Goal: Information Seeking & Learning: Learn about a topic

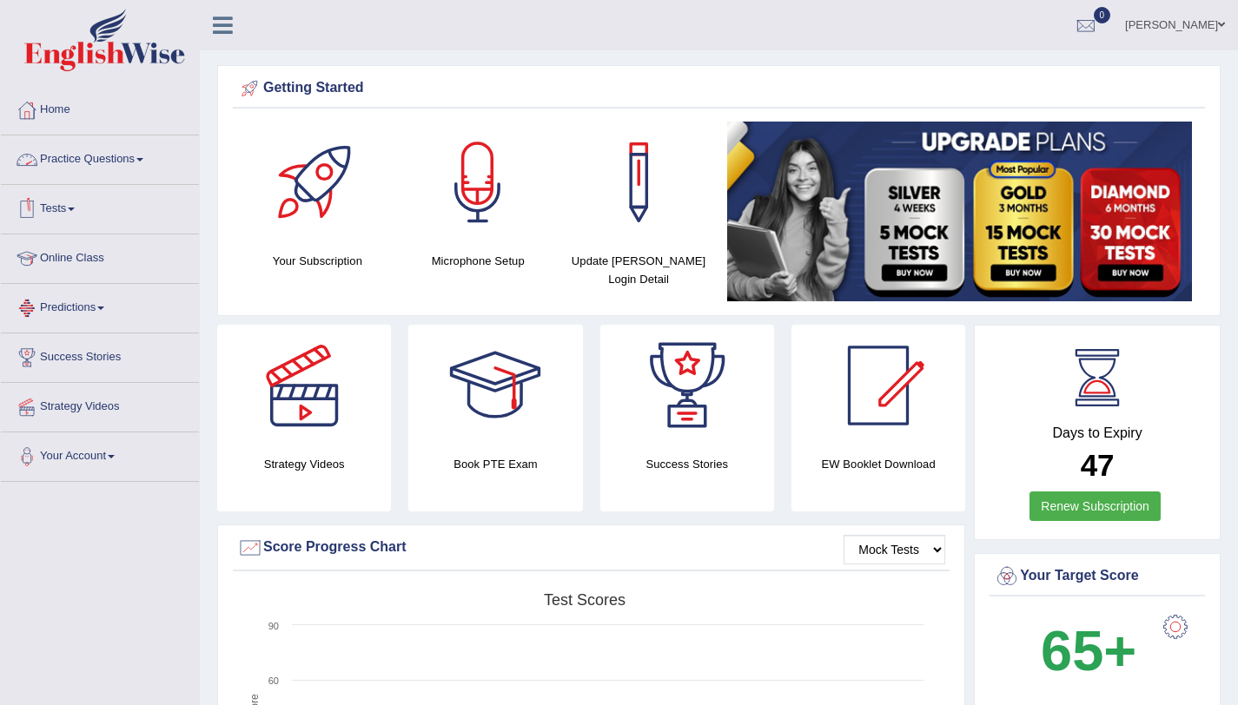
click at [86, 260] on link "Online Class" at bounding box center [100, 256] width 198 height 43
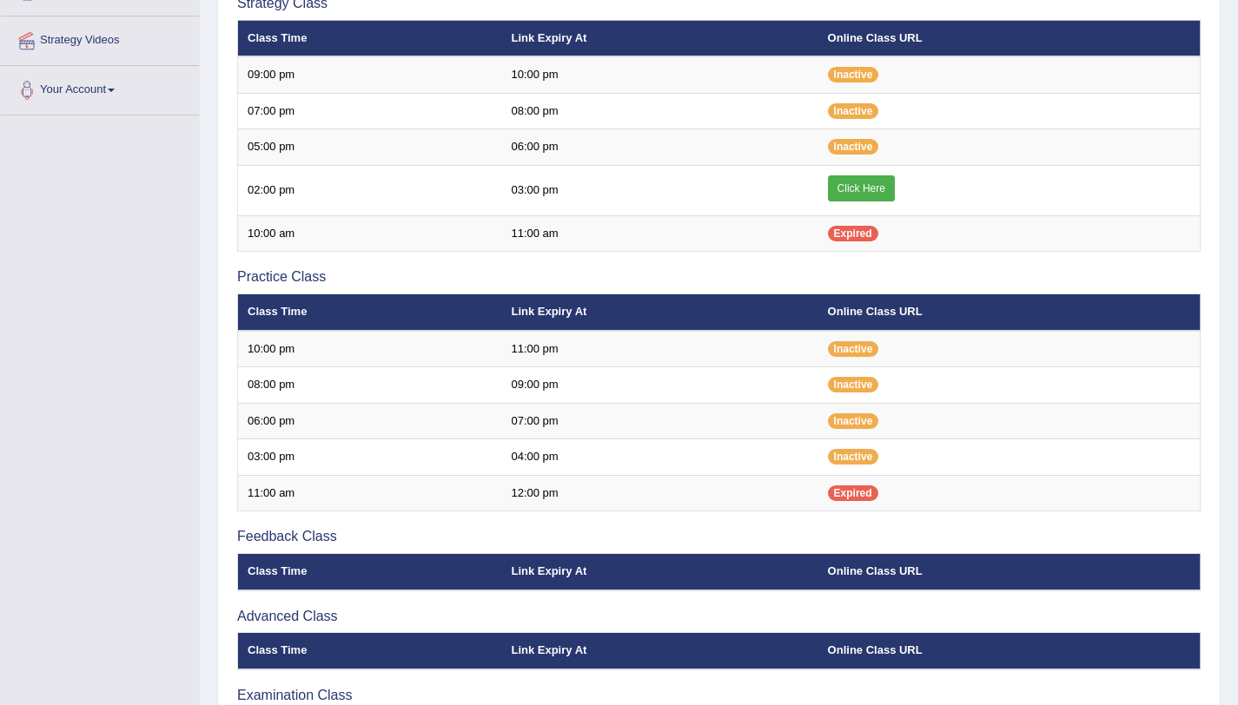
scroll to position [366, 0]
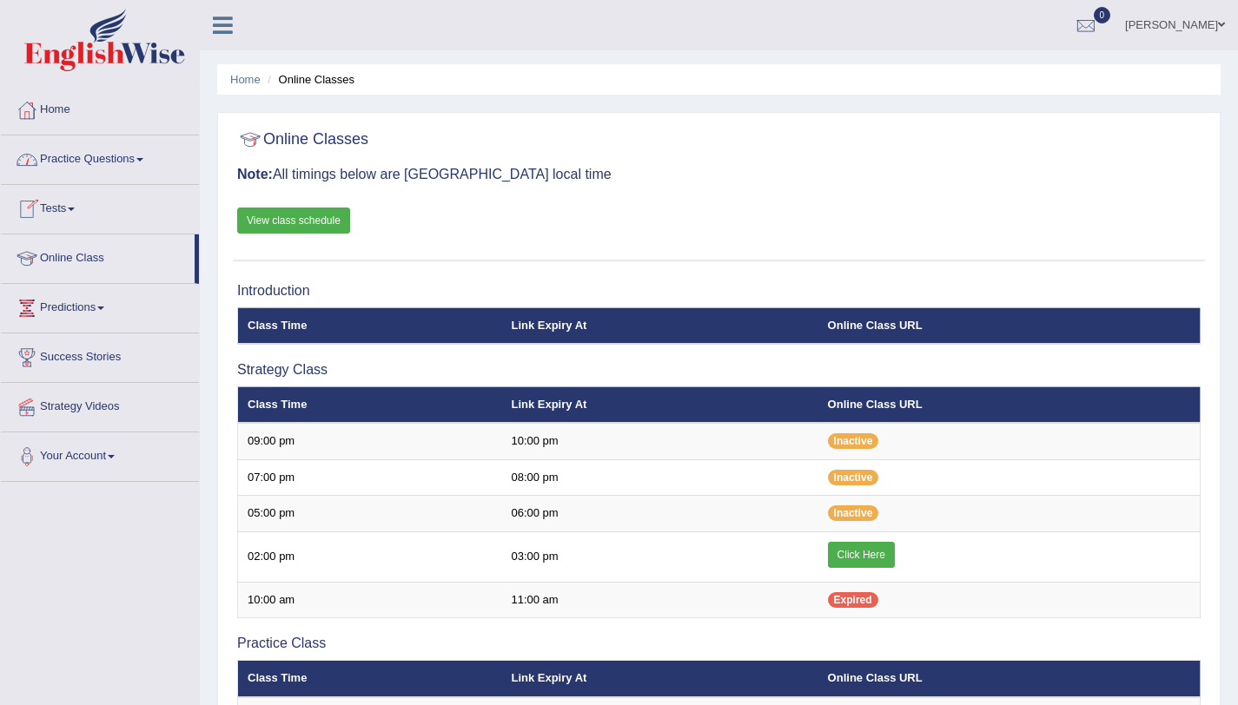
click at [155, 167] on link "Practice Questions" at bounding box center [100, 157] width 198 height 43
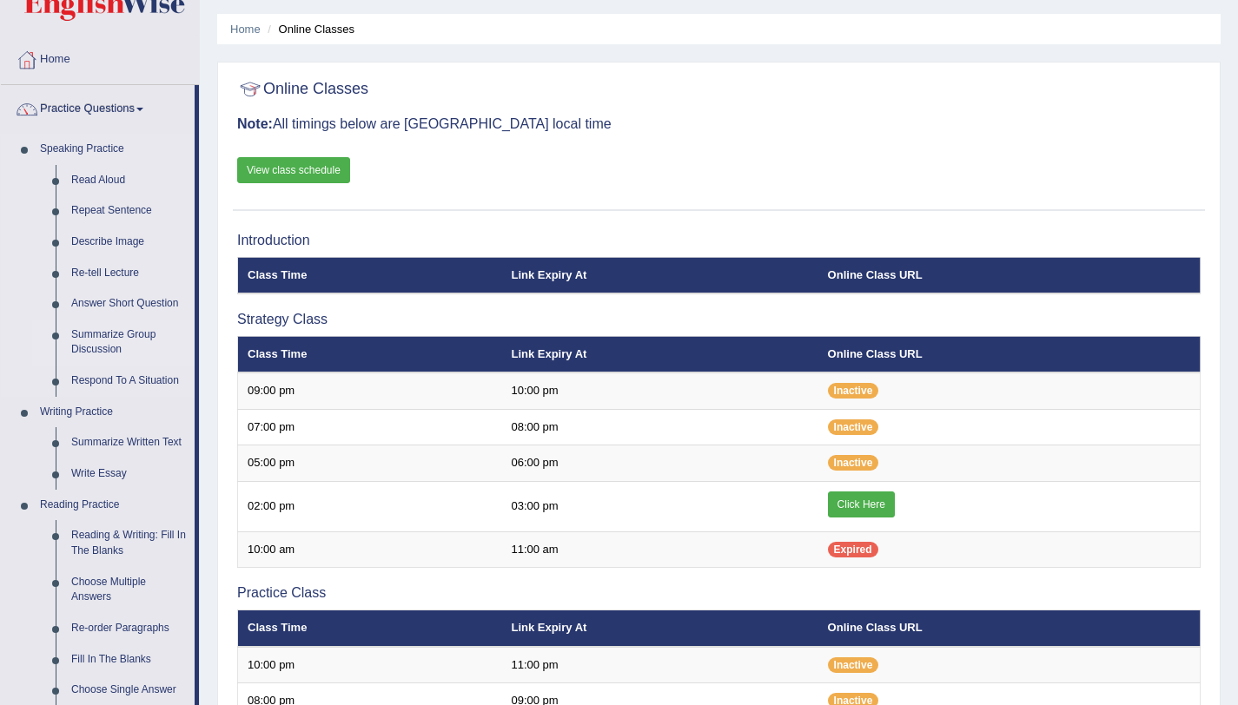
scroll to position [108, 0]
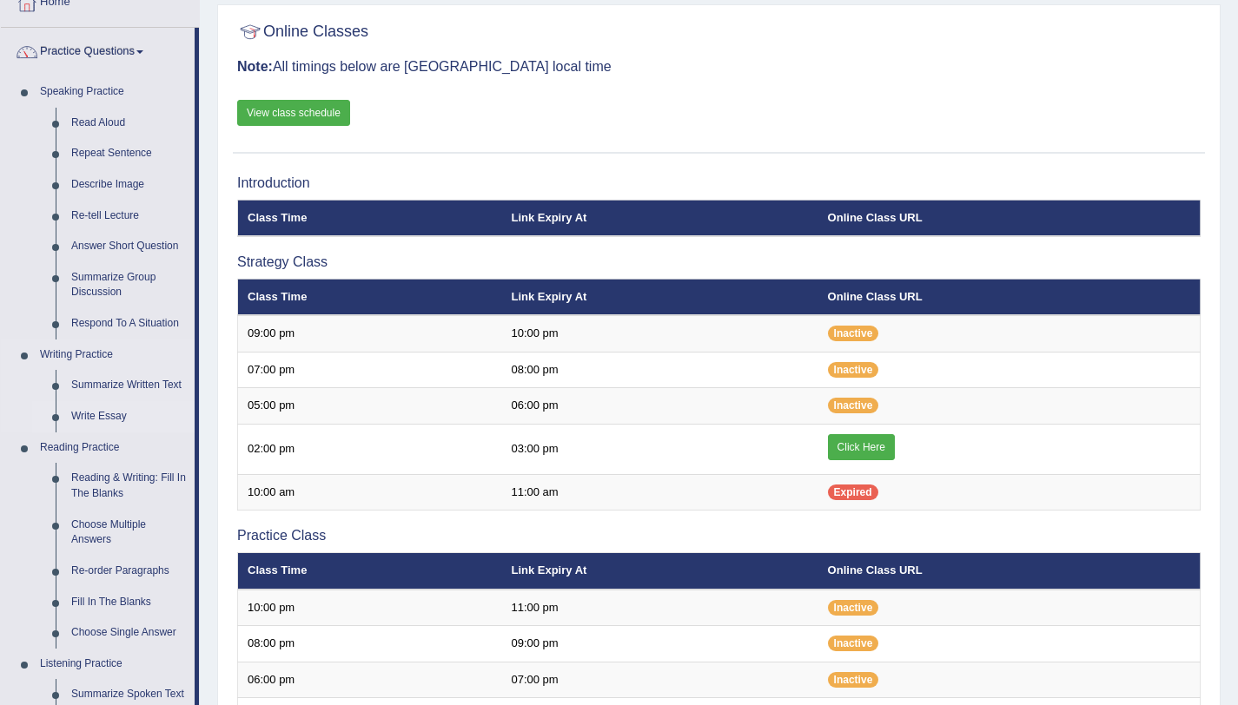
click at [106, 414] on link "Write Essay" at bounding box center [128, 416] width 131 height 31
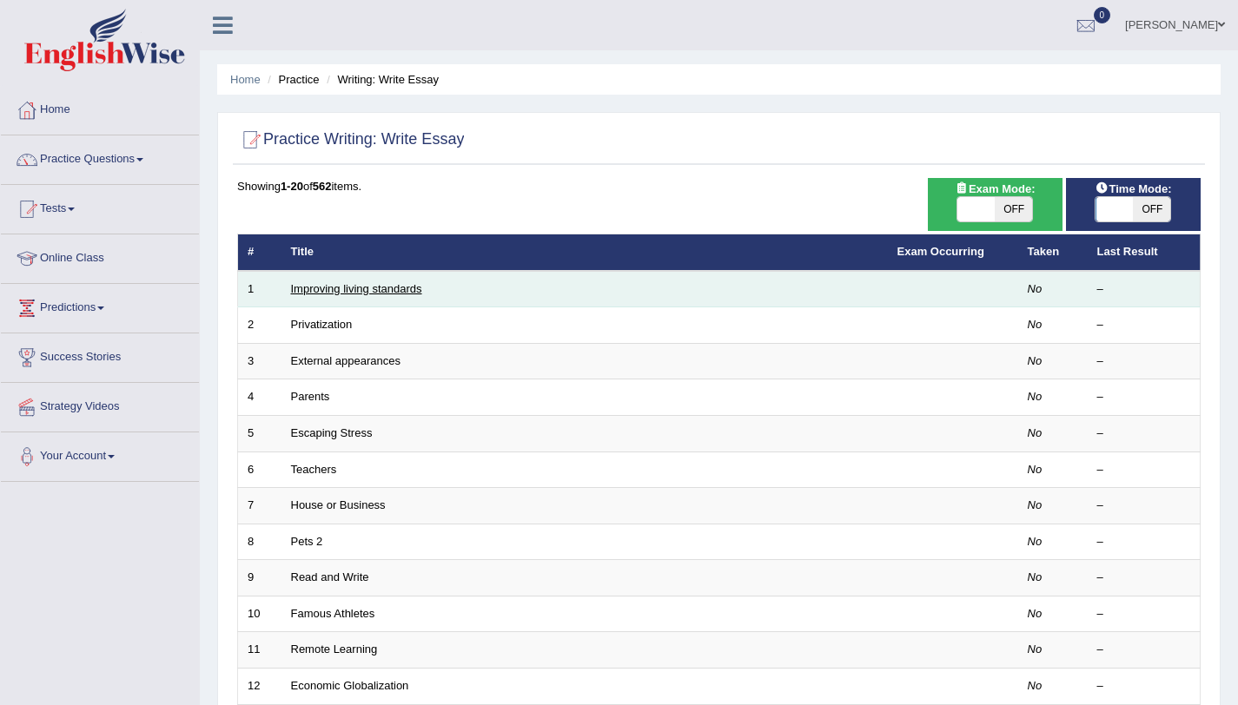
click at [328, 290] on link "Improving living standards" at bounding box center [356, 288] width 131 height 13
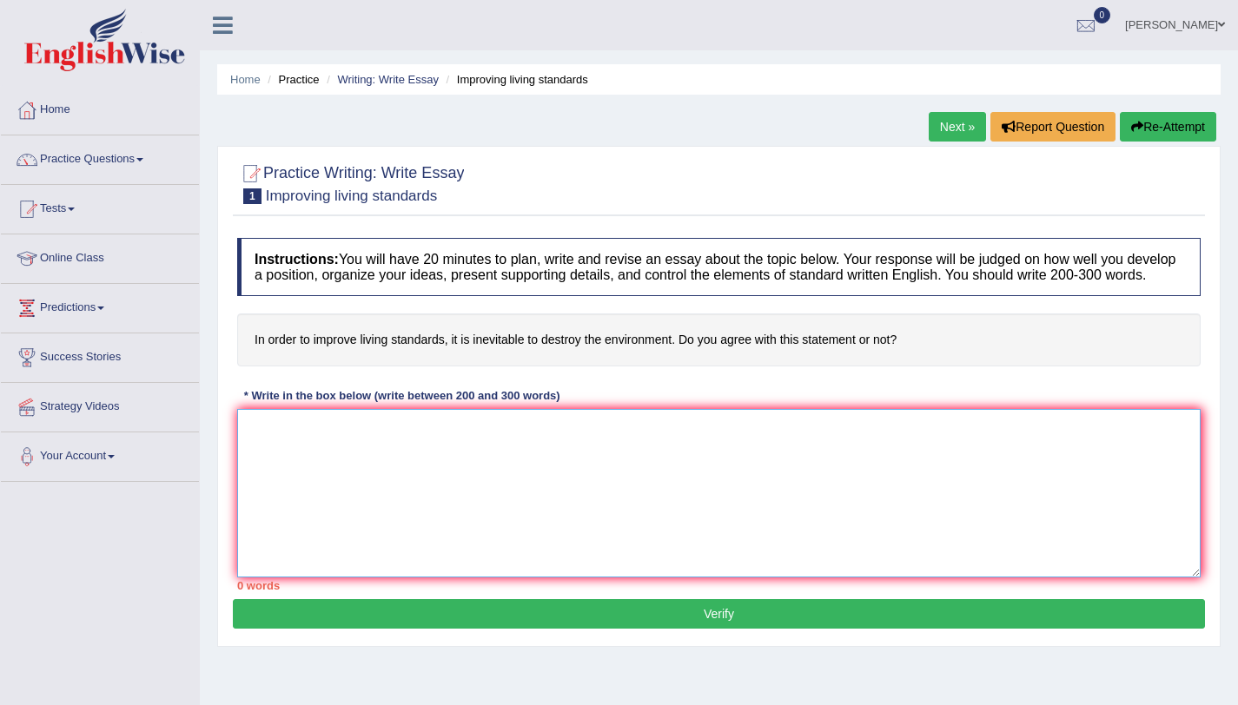
click at [341, 453] on textarea at bounding box center [718, 493] width 963 height 169
paste textarea "The increasing influence of high salaries of professional athletes has ignited …"
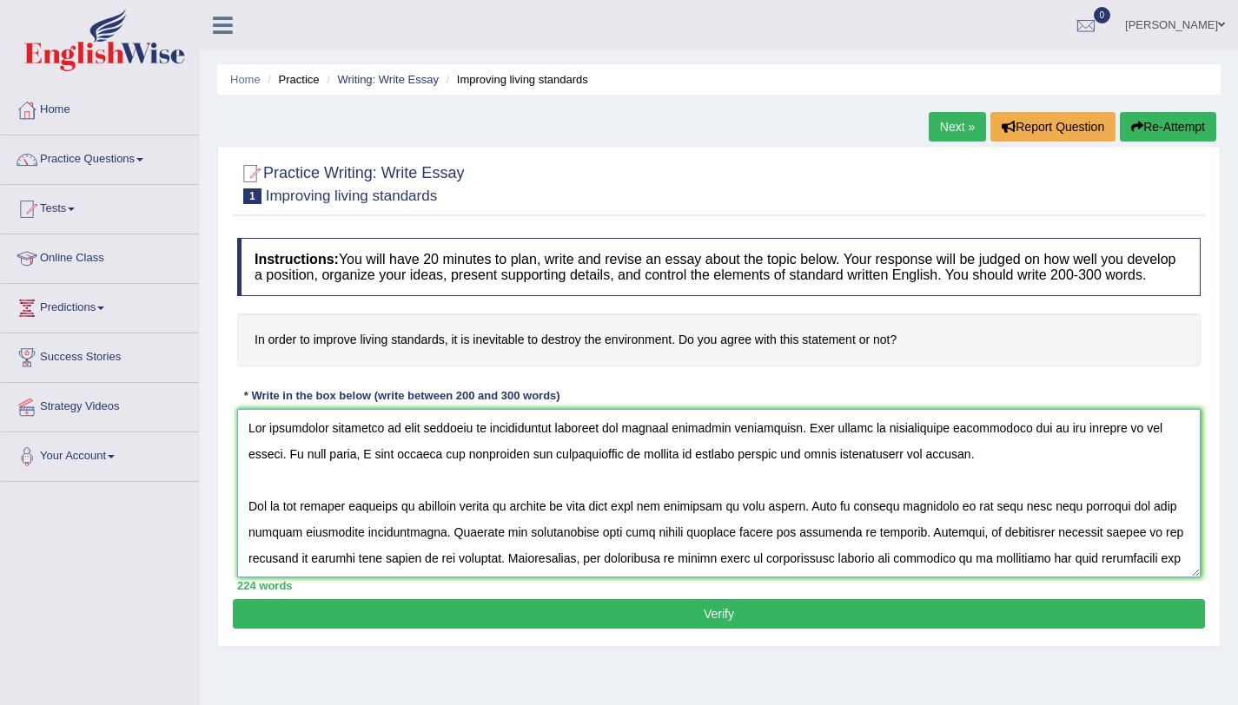
scroll to position [3, 0]
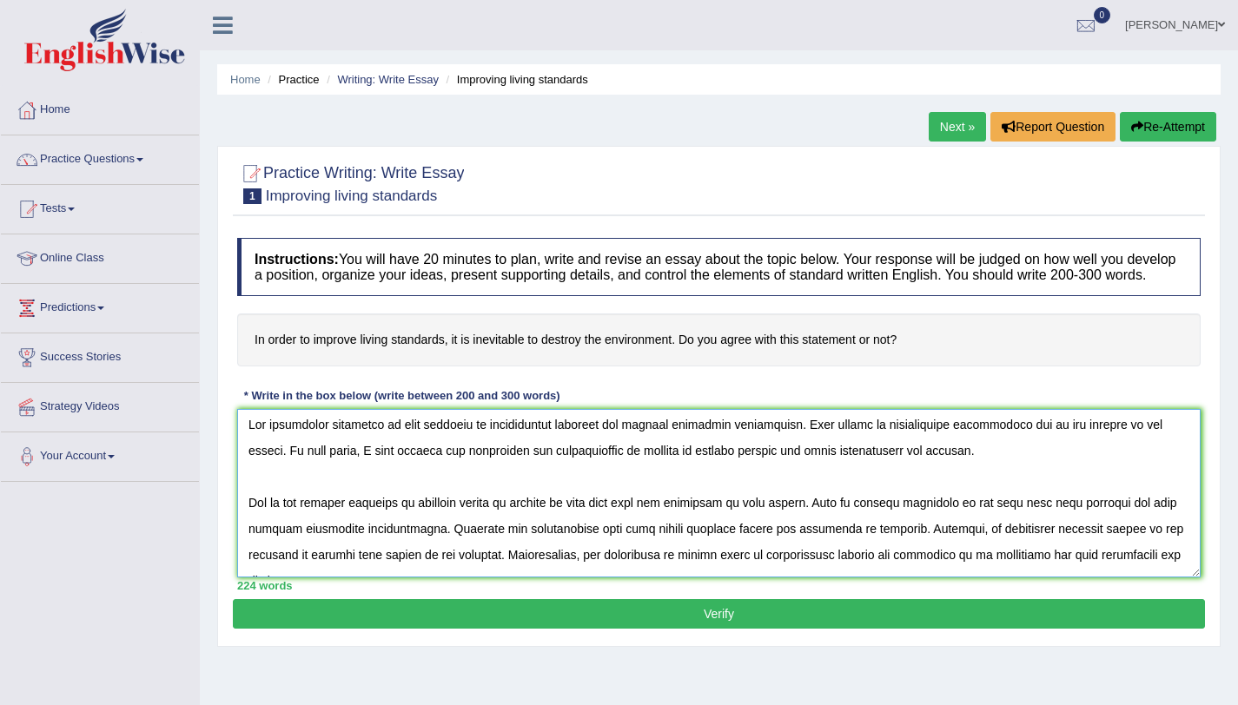
click at [682, 466] on textarea at bounding box center [718, 493] width 963 height 169
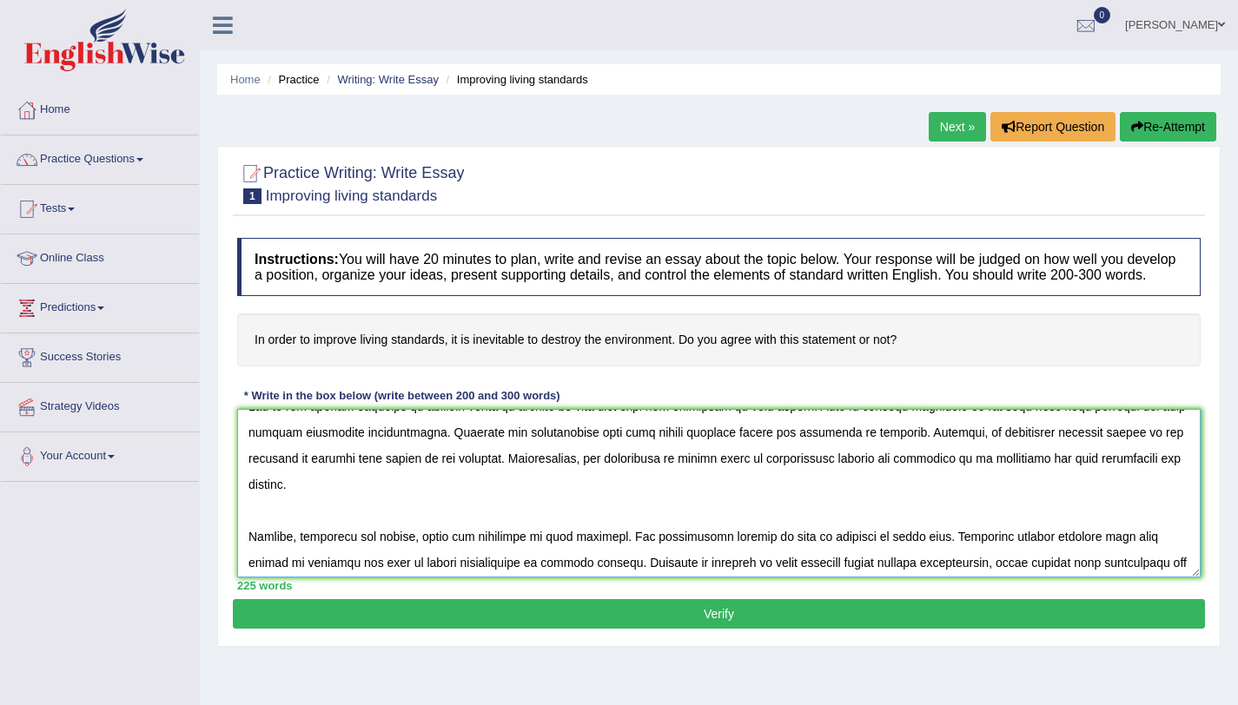
scroll to position [96, 0]
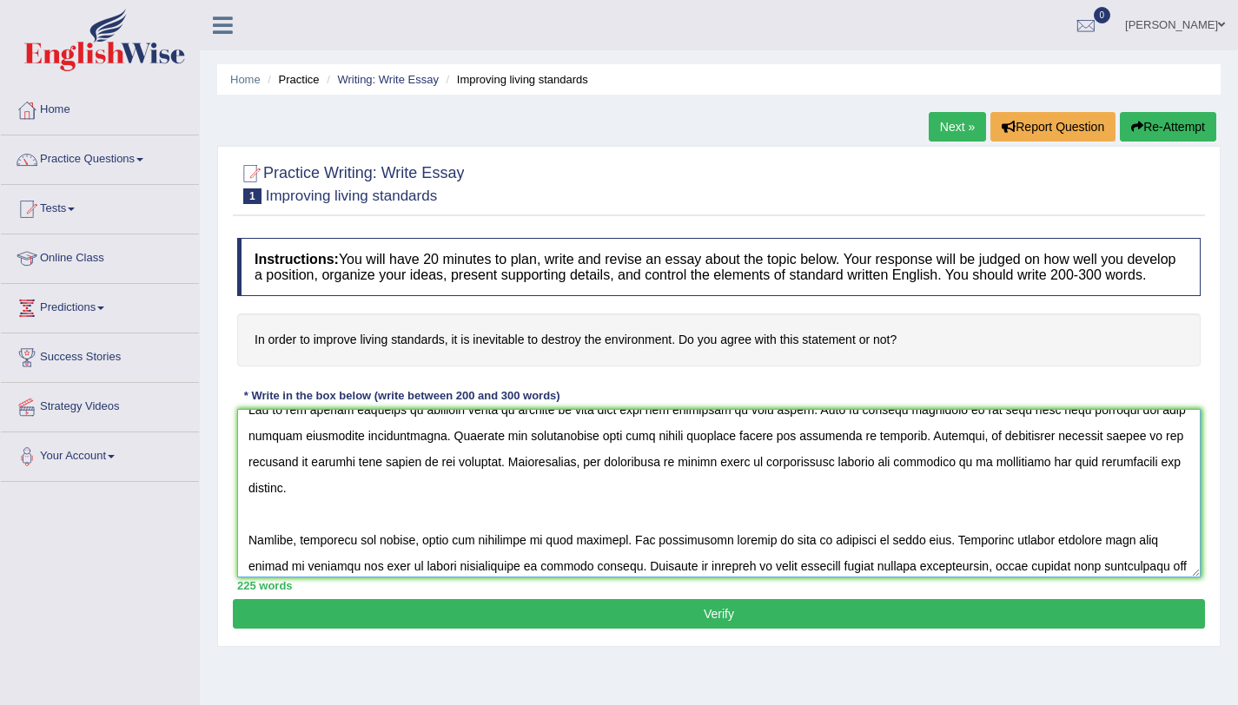
click at [734, 449] on textarea at bounding box center [718, 493] width 963 height 169
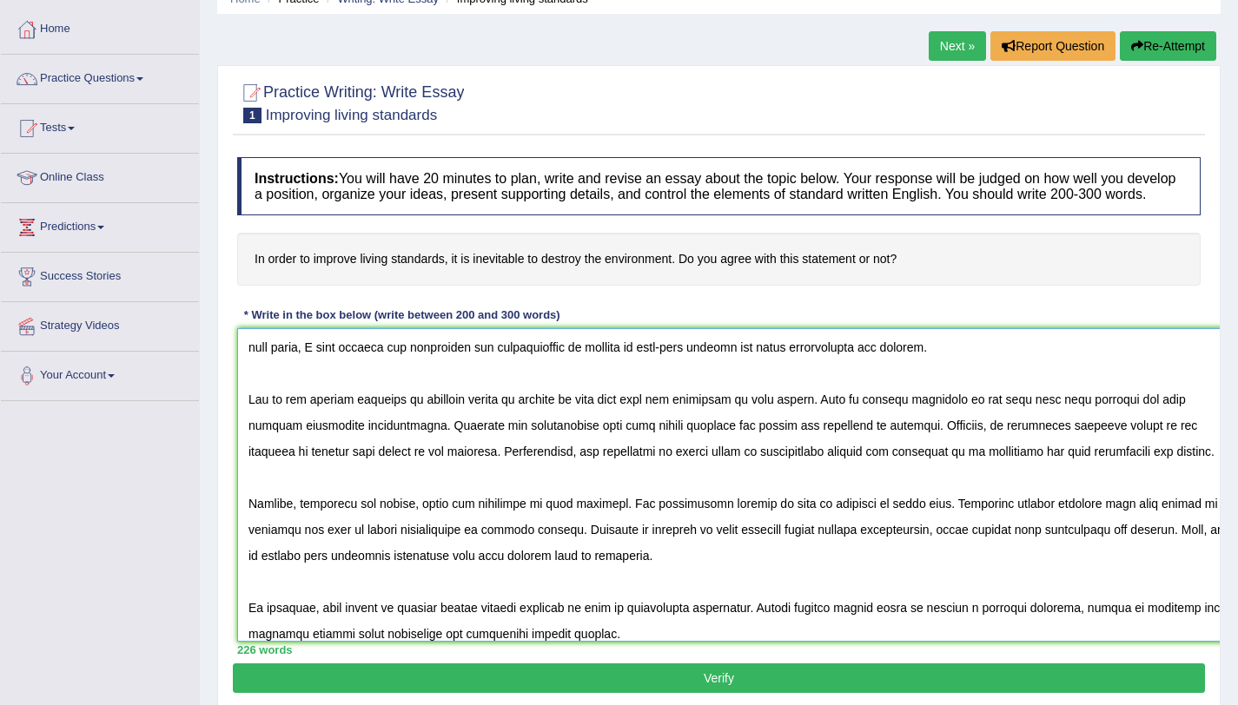
scroll to position [0, 0]
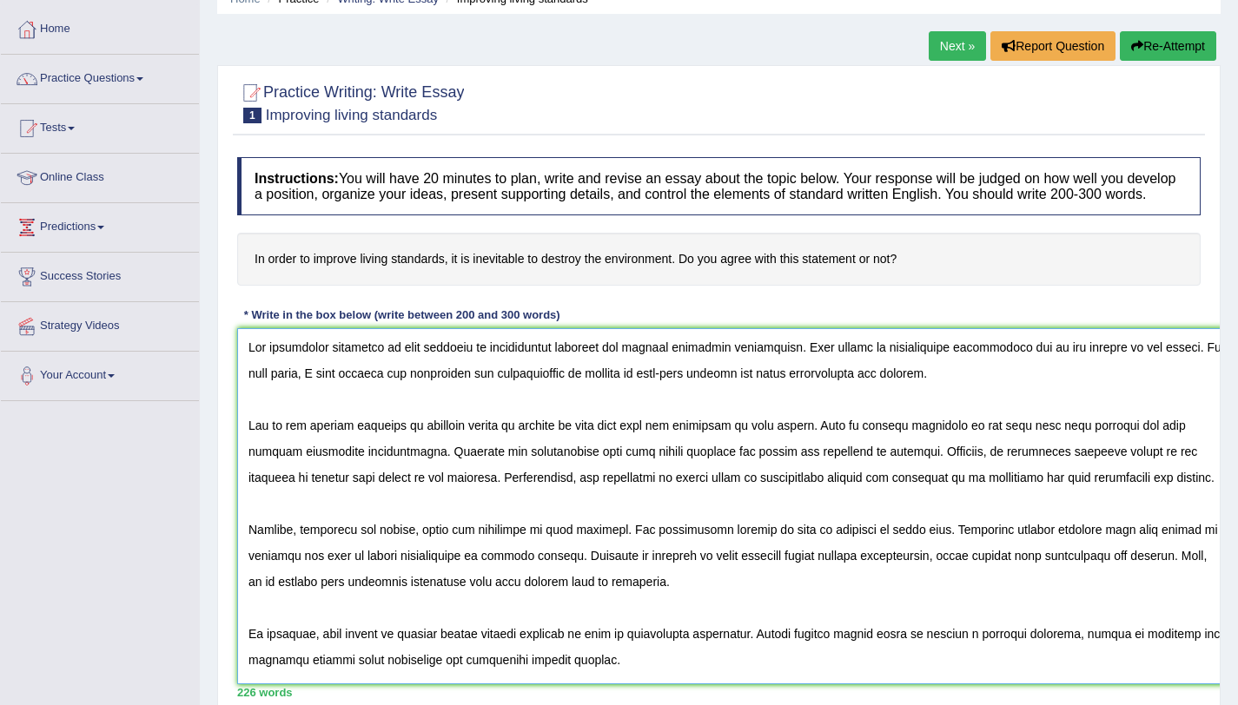
drag, startPoint x: 1192, startPoint y: 509, endPoint x: 1114, endPoint y: 546, distance: 86.3
click at [1225, 698] on div "Home Practice Writing: Write Essay Improving living standards Next » Report Que…" at bounding box center [719, 353] width 1038 height 869
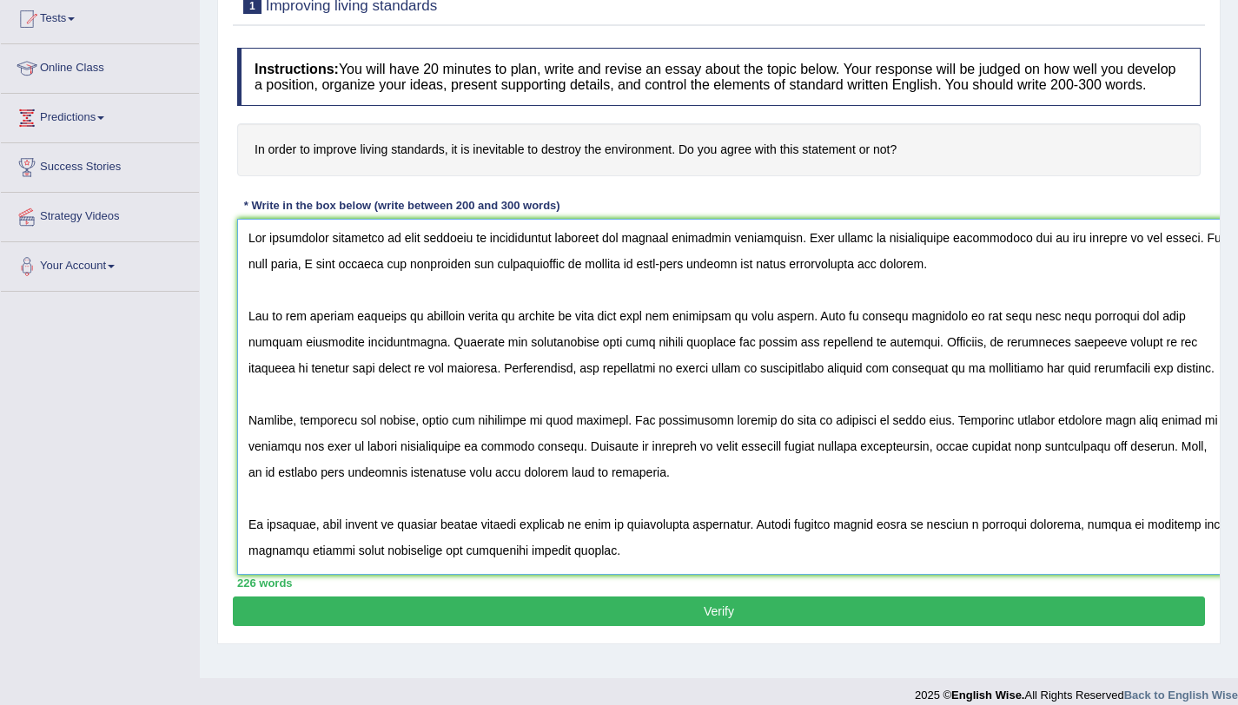
scroll to position [207, 0]
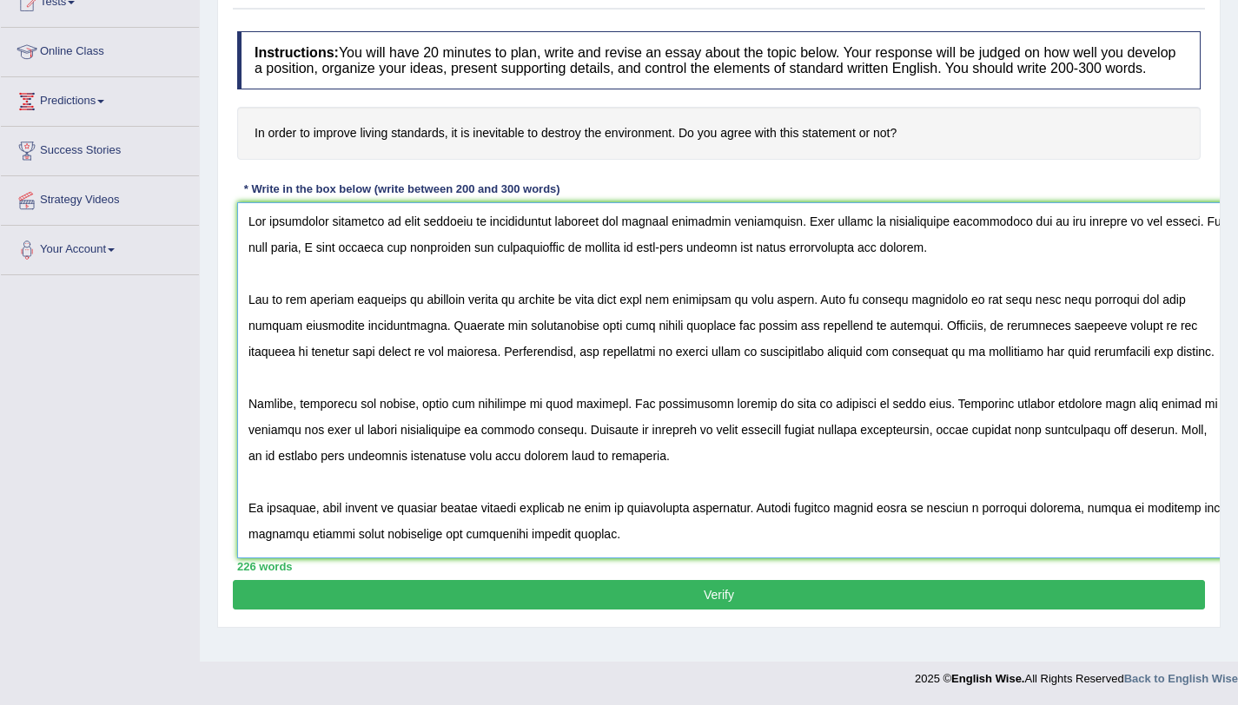
click at [480, 446] on textarea at bounding box center [734, 380] width 995 height 356
drag, startPoint x: 810, startPoint y: 447, endPoint x: 812, endPoint y: 457, distance: 9.9
click at [810, 447] on textarea at bounding box center [734, 380] width 995 height 356
type textarea "The increasing influence of high salaries of professional athletes has ignited …"
click at [733, 600] on button "Verify" at bounding box center [719, 595] width 972 height 30
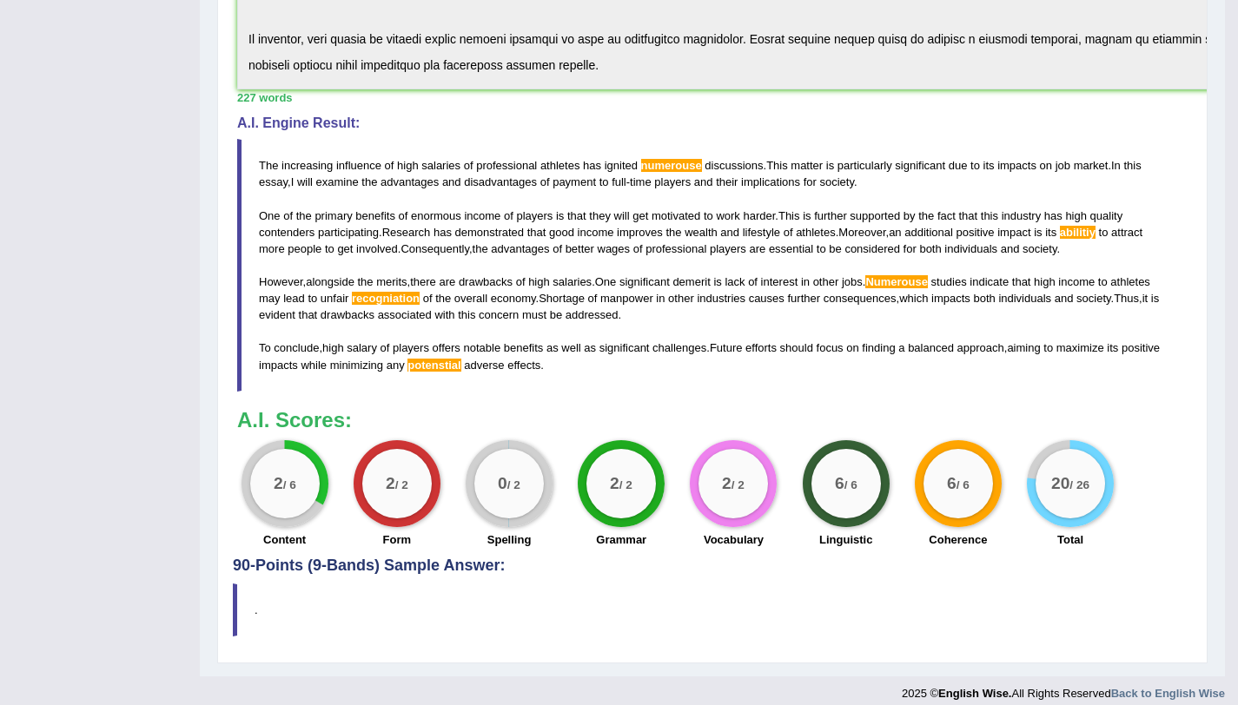
scroll to position [665, 0]
click at [657, 165] on span "numerouse" at bounding box center [671, 166] width 61 height 13
drag, startPoint x: 599, startPoint y: 367, endPoint x: 315, endPoint y: 275, distance: 297.8
click at [315, 275] on blockquote "The increasing influence of high salaries of professional athletes has ignited …" at bounding box center [712, 266] width 950 height 252
click at [312, 269] on blockquote "The increasing influence of high salaries of professional athletes has ignited …" at bounding box center [712, 266] width 950 height 252
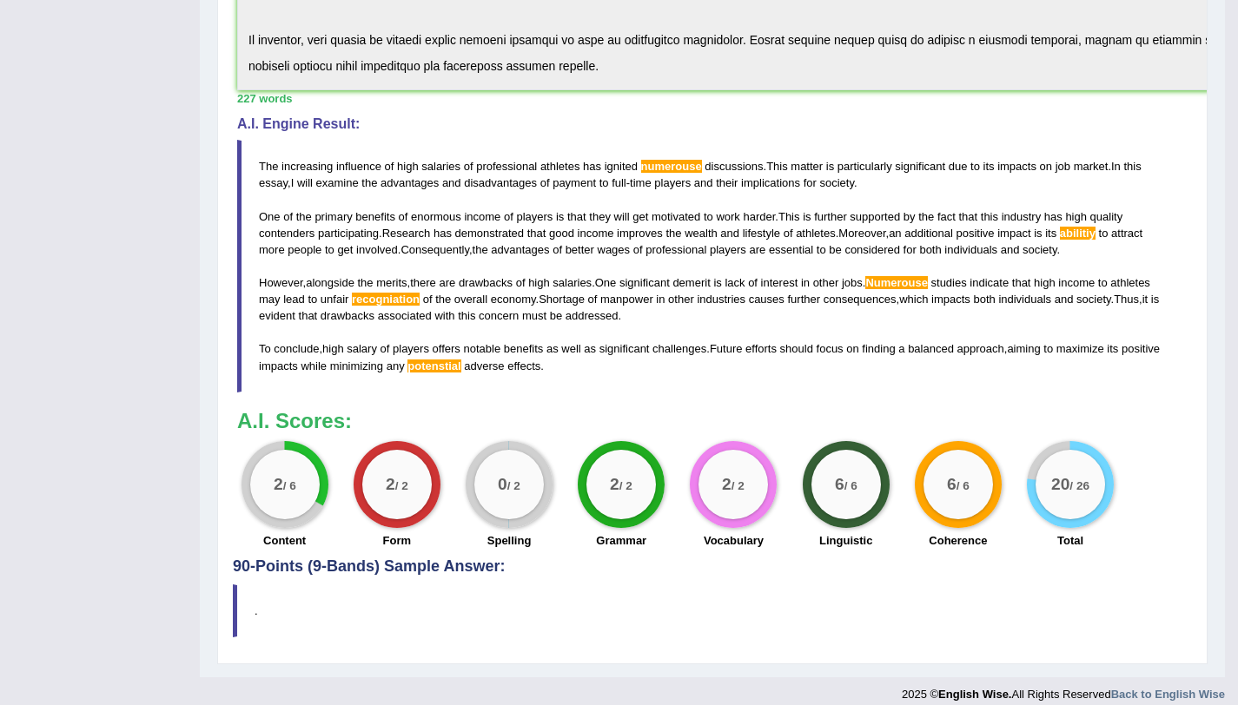
drag, startPoint x: 585, startPoint y: 366, endPoint x: 262, endPoint y: 188, distance: 368.5
click at [272, 196] on blockquote "The increasing influence of high salaries of professional athletes has ignited …" at bounding box center [712, 266] width 950 height 252
drag, startPoint x: 261, startPoint y: 166, endPoint x: 641, endPoint y: 424, distance: 459.0
click at [628, 448] on div "Instructions: You will have 20 minutes to plan, write and revise an essay about…" at bounding box center [712, 62] width 959 height 994
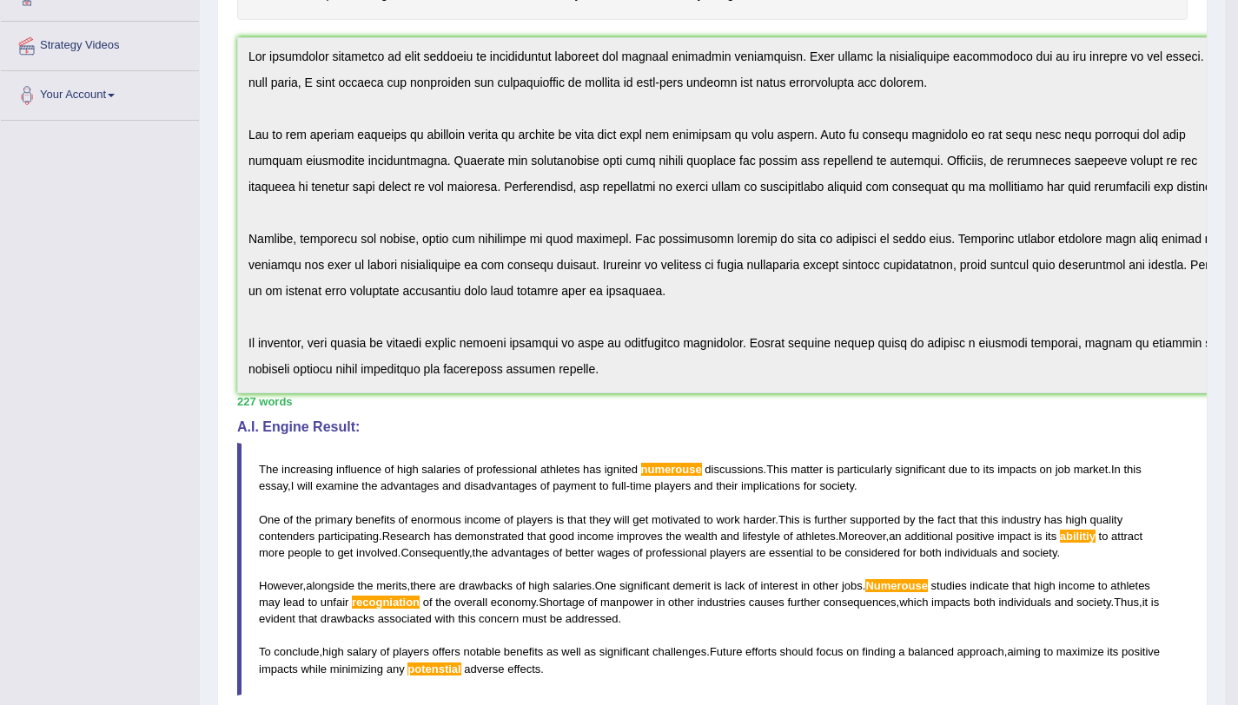
scroll to position [225, 0]
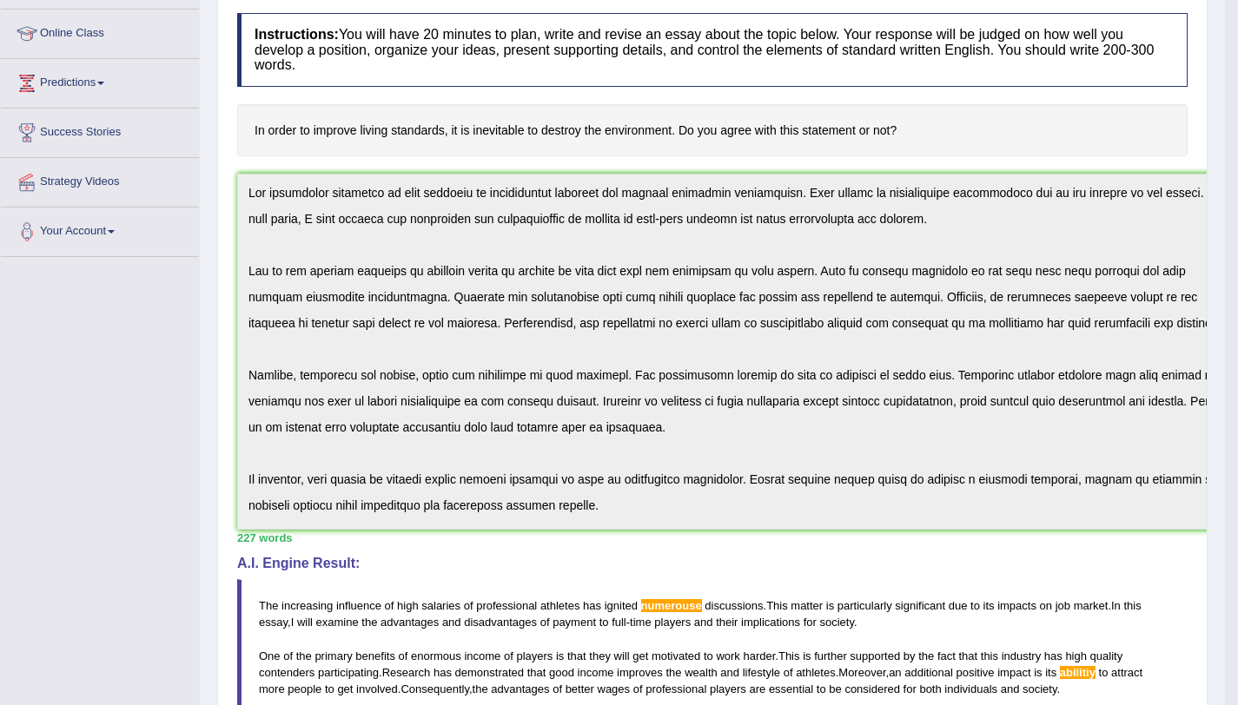
click at [229, 200] on div "Practice Writing: Write Essay 1 Improving living standards Instructions: You wi…" at bounding box center [712, 512] width 990 height 1183
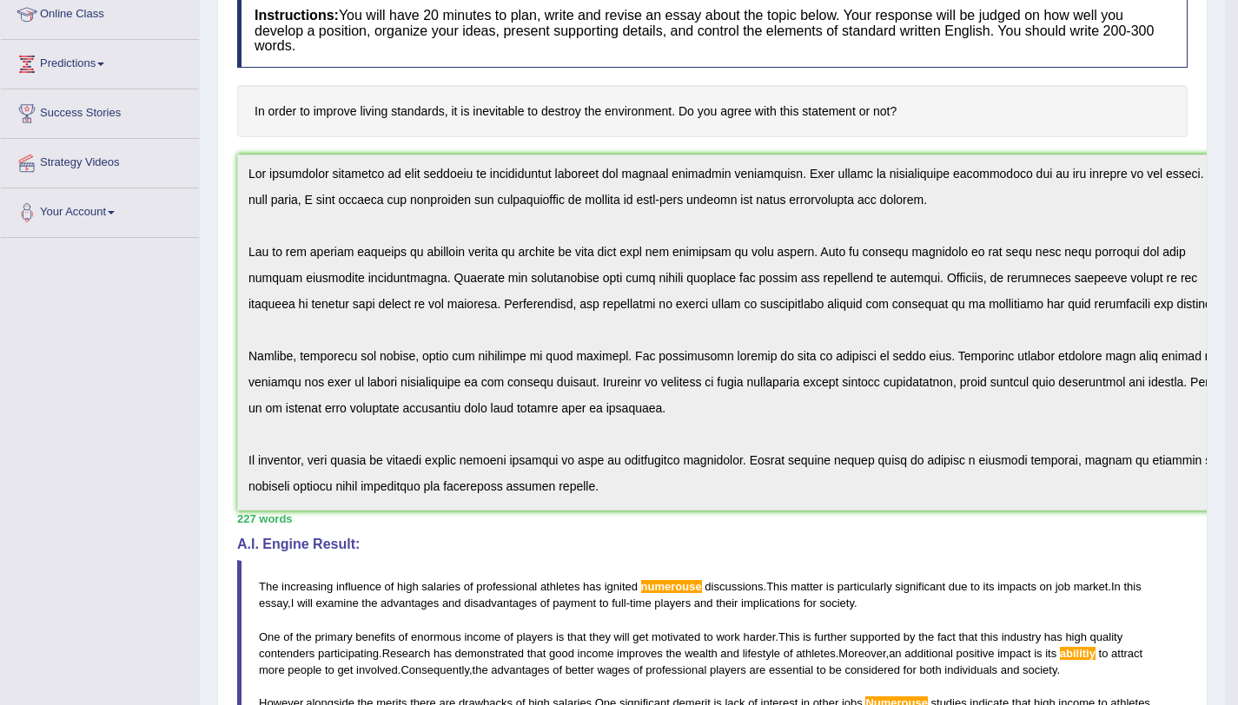
scroll to position [246, 0]
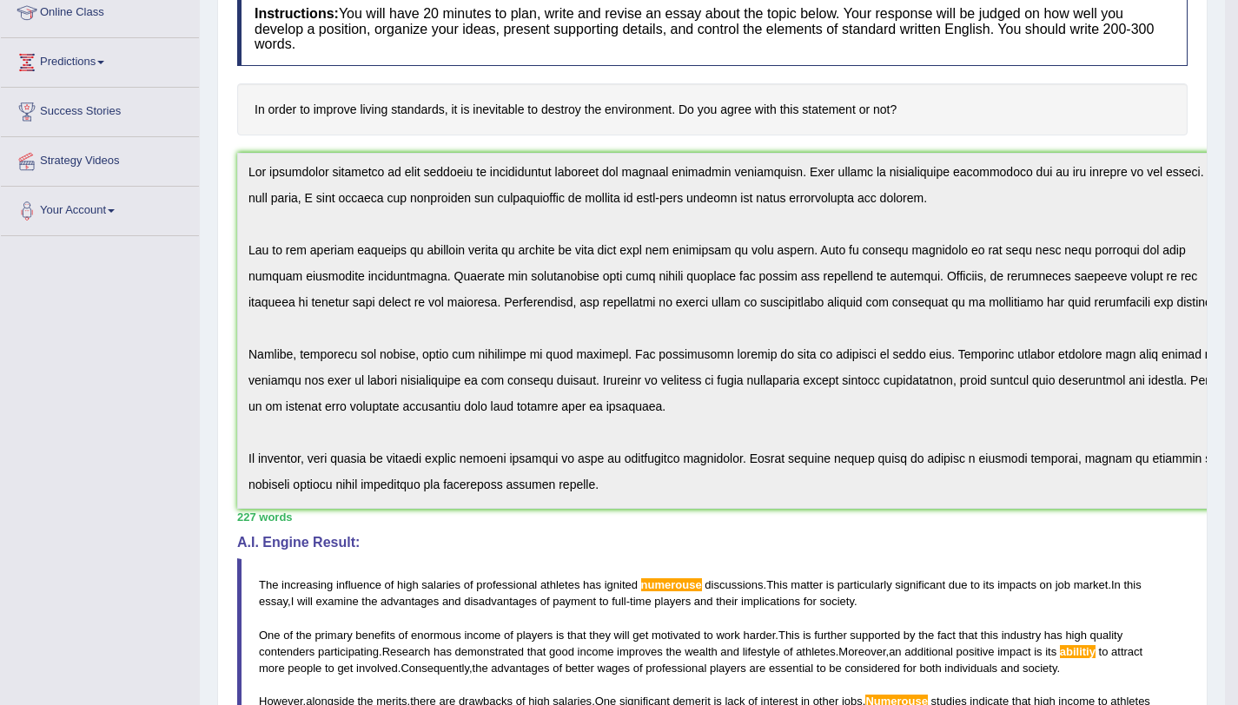
click at [698, 546] on h4 "A.I. Engine Result:" at bounding box center [712, 543] width 950 height 16
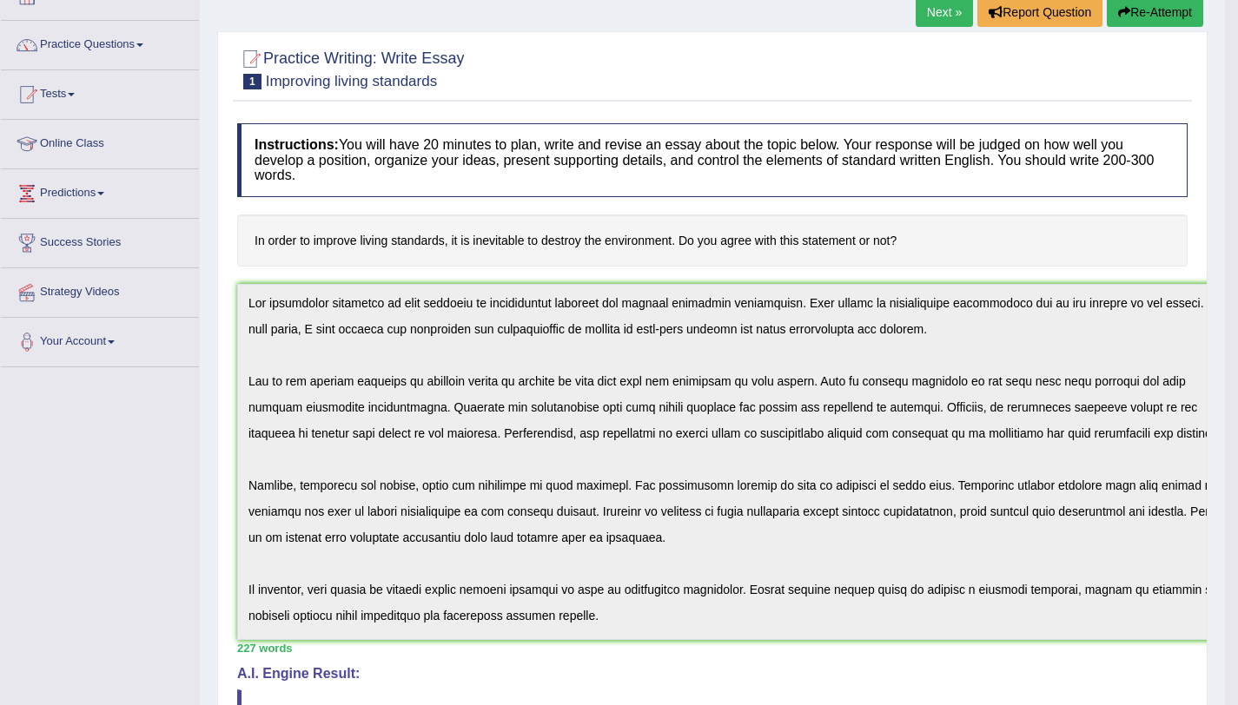
scroll to position [86, 0]
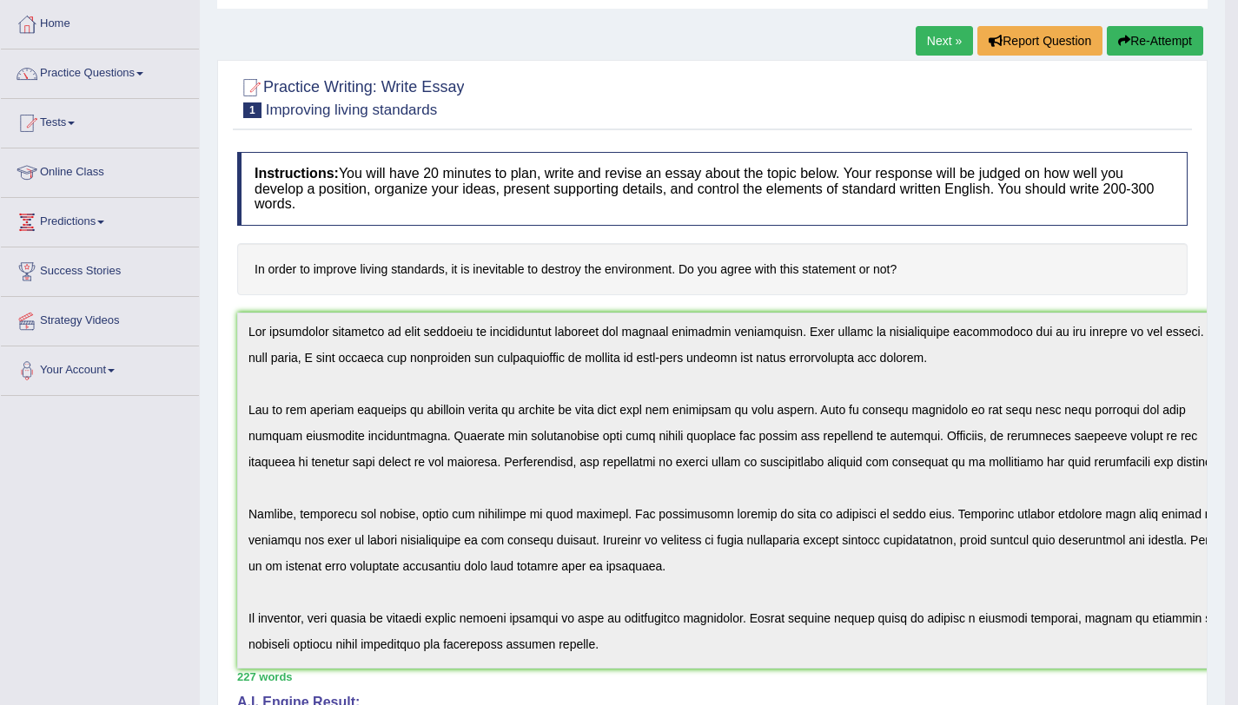
click at [1162, 39] on button "Re-Attempt" at bounding box center [1155, 41] width 96 height 30
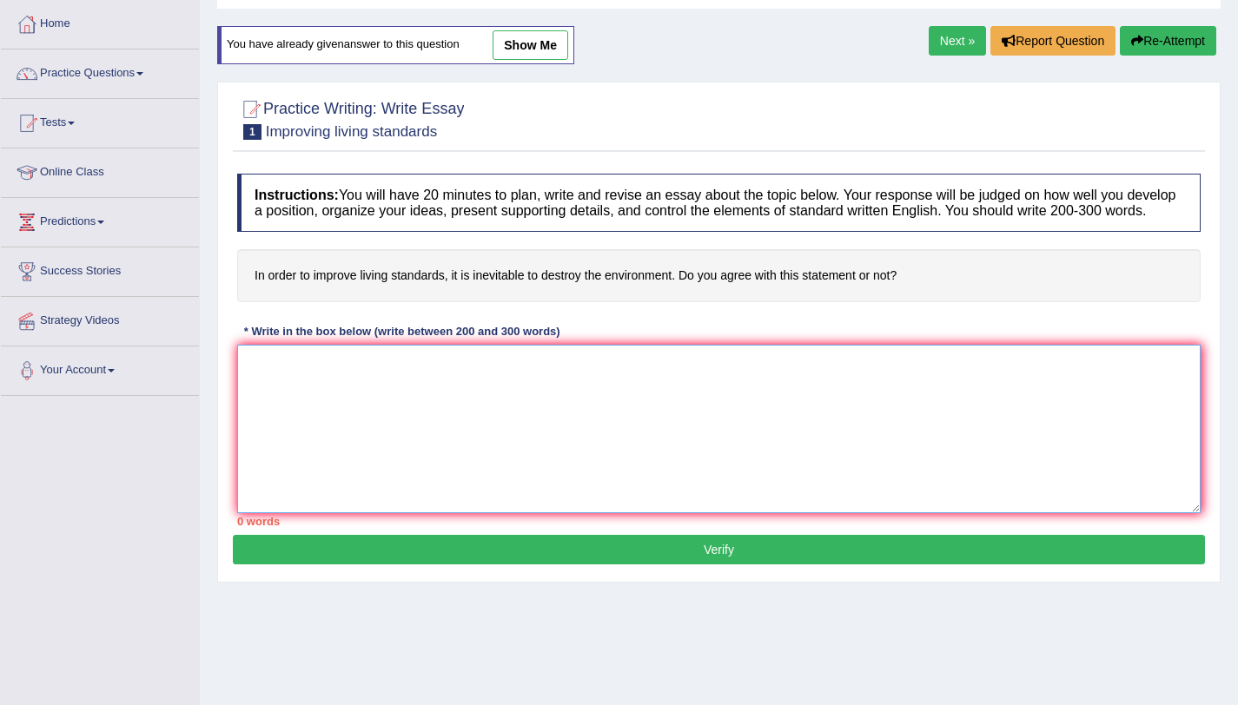
click at [480, 407] on textarea at bounding box center [718, 429] width 963 height 169
paste textarea "The increasing influence of high salaries of professional athletes has ignited …"
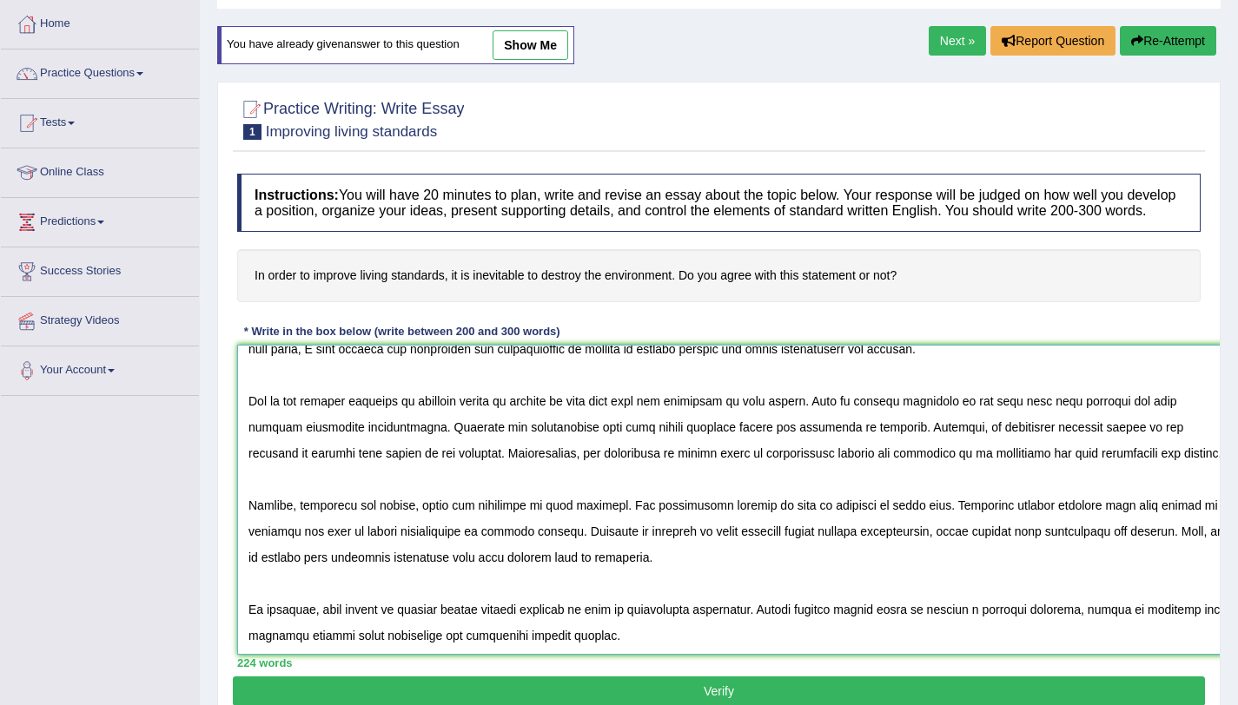
scroll to position [3, 0]
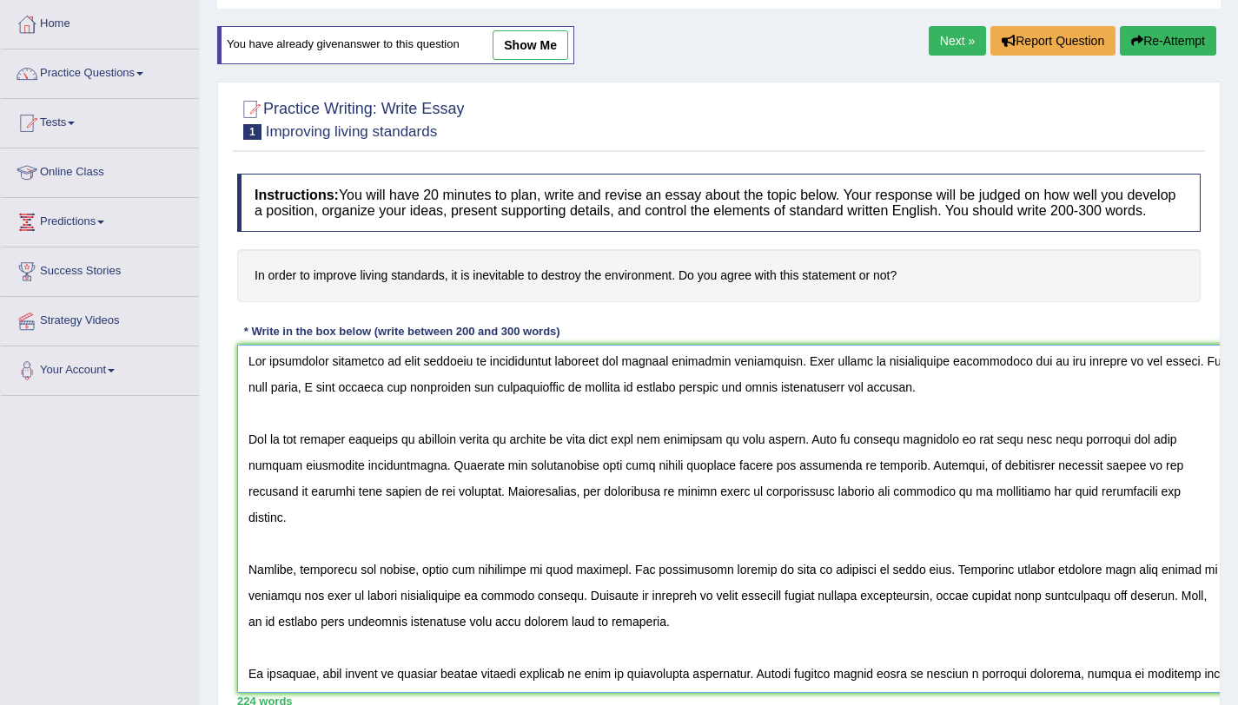
drag, startPoint x: 1191, startPoint y: 525, endPoint x: 1174, endPoint y: 674, distance: 150.3
click at [1200, 691] on textarea at bounding box center [734, 519] width 995 height 348
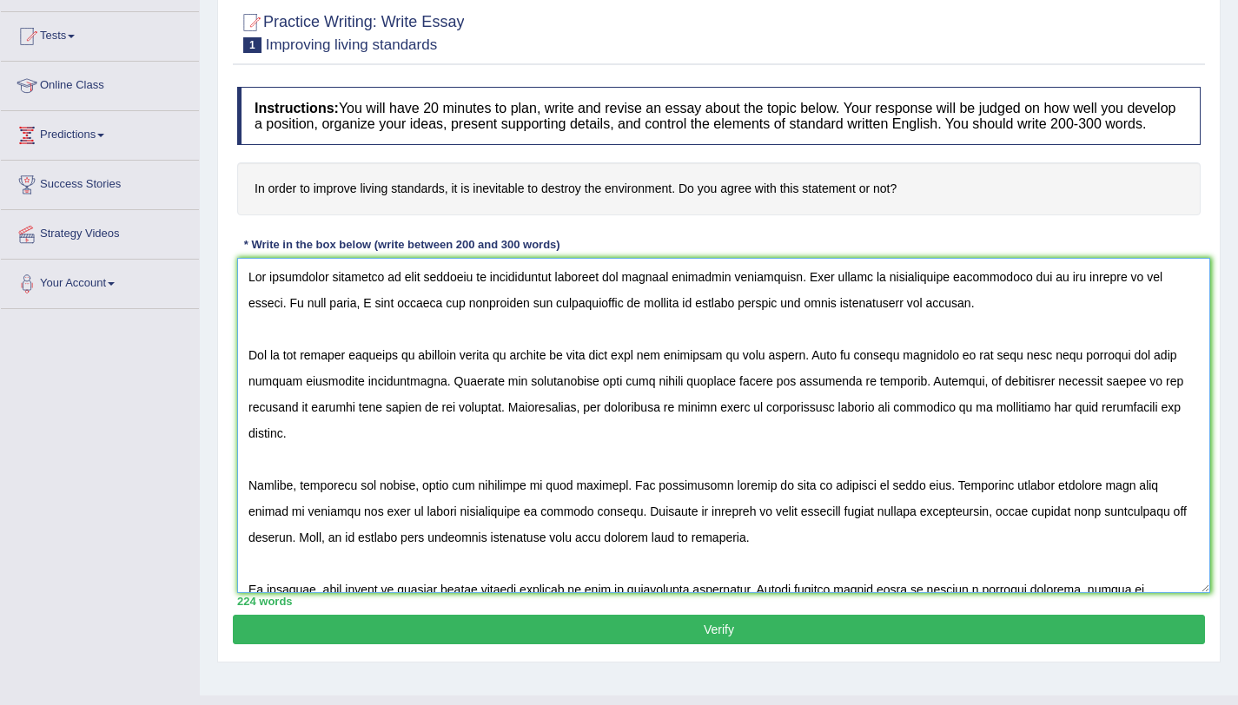
scroll to position [171, 0]
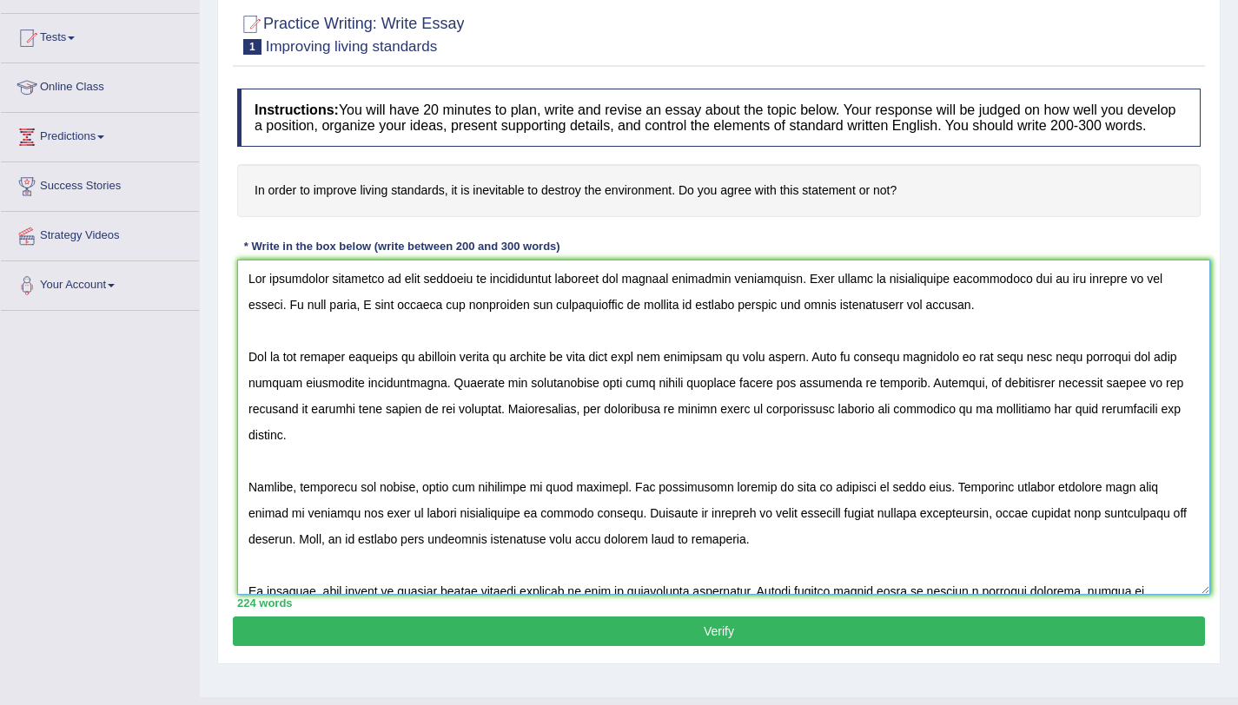
drag, startPoint x: 718, startPoint y: 297, endPoint x: 722, endPoint y: 312, distance: 15.2
click at [718, 298] on textarea at bounding box center [723, 427] width 973 height 335
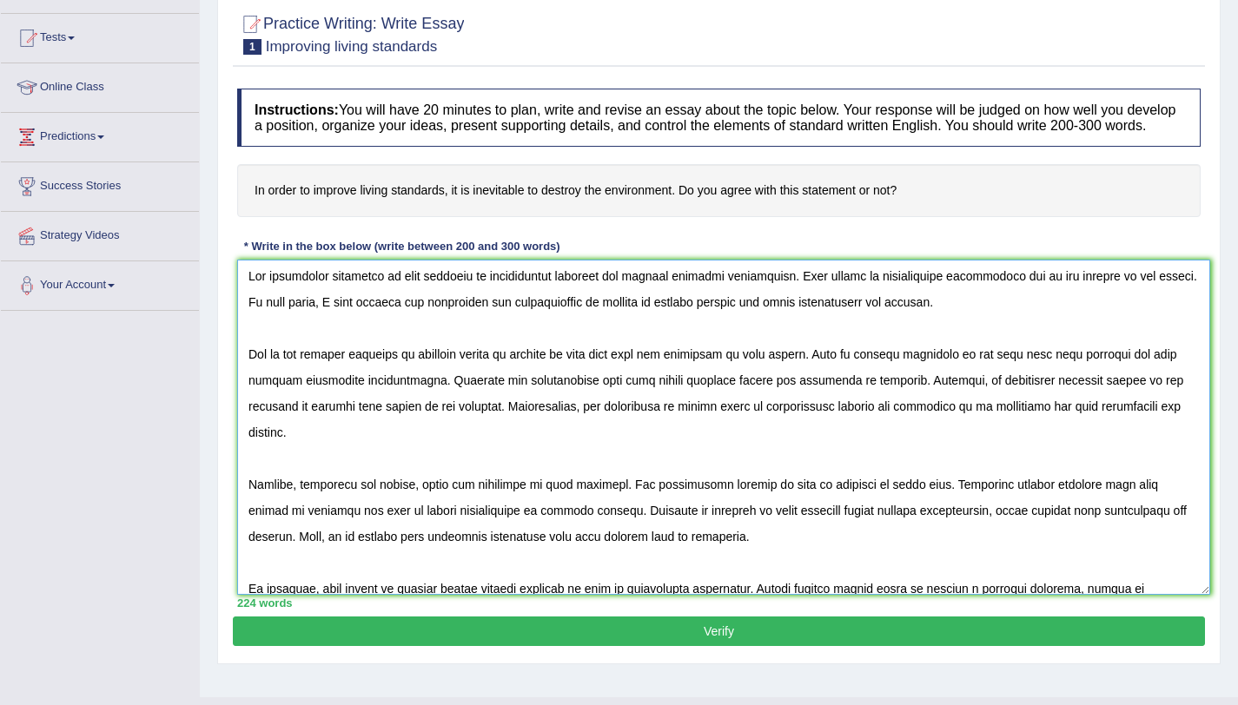
scroll to position [3, 0]
click at [671, 317] on textarea at bounding box center [723, 427] width 973 height 335
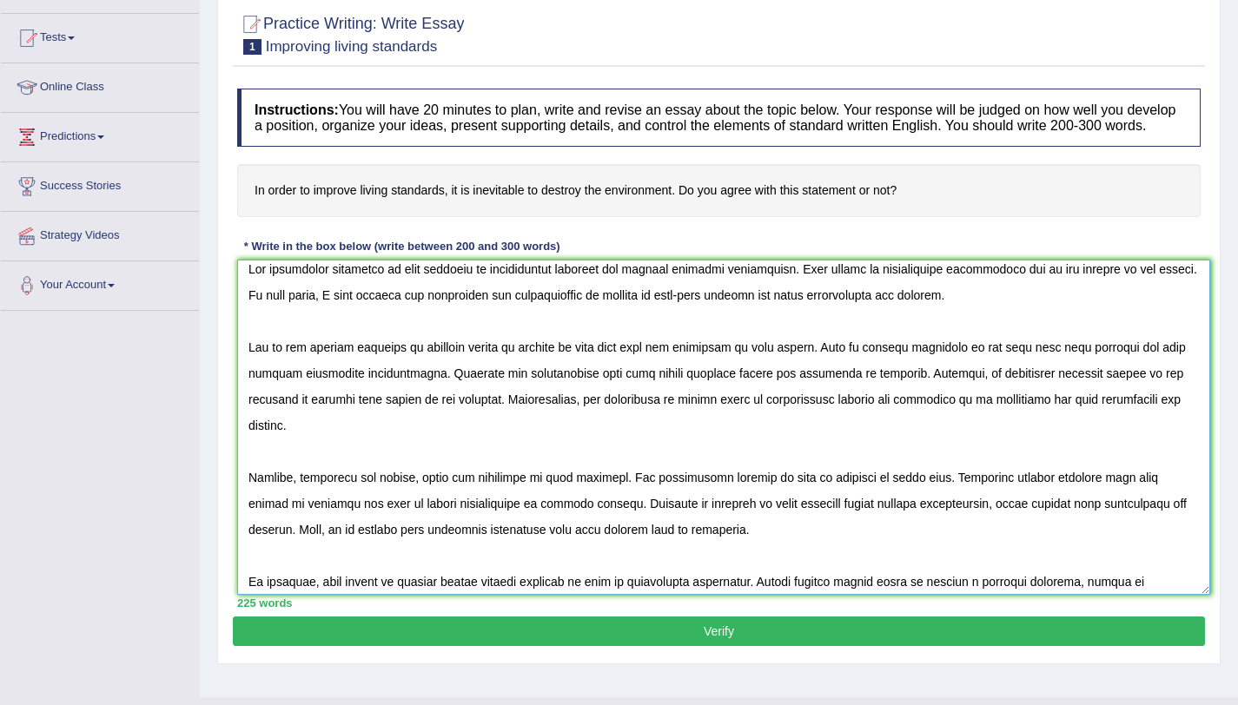
scroll to position [10, 0]
click at [737, 388] on textarea at bounding box center [723, 427] width 973 height 335
click at [276, 415] on textarea at bounding box center [723, 427] width 973 height 335
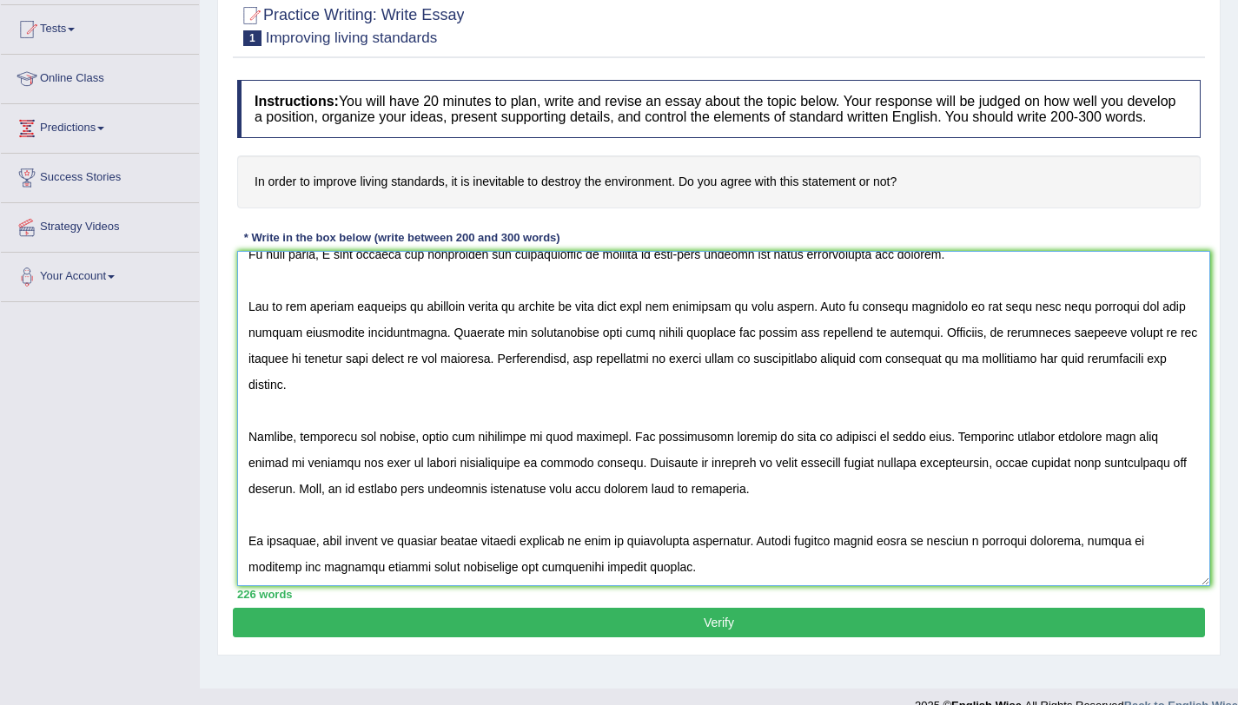
scroll to position [182, 0]
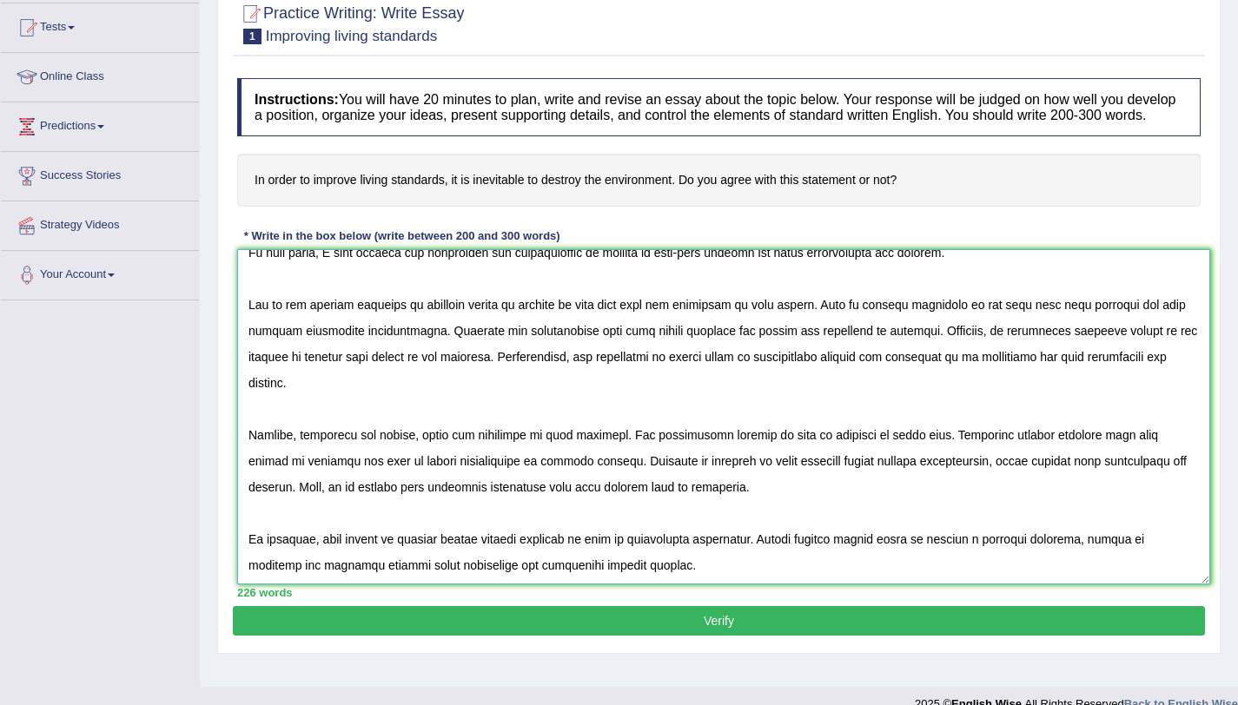
drag, startPoint x: 983, startPoint y: 451, endPoint x: 992, endPoint y: 460, distance: 12.9
click at [984, 451] on textarea at bounding box center [723, 416] width 973 height 335
click at [437, 478] on textarea at bounding box center [723, 416] width 973 height 335
click at [442, 478] on textarea at bounding box center [723, 416] width 973 height 335
drag, startPoint x: 472, startPoint y: 476, endPoint x: 478, endPoint y: 486, distance: 12.1
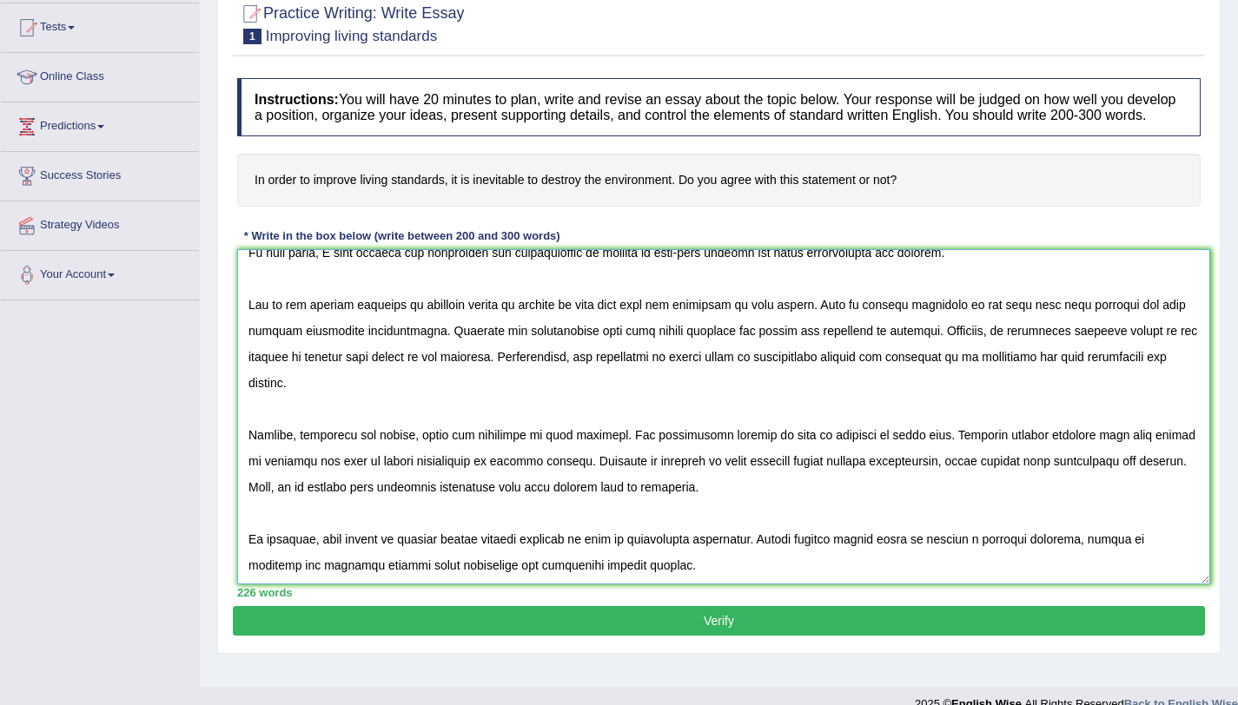
click at [475, 478] on textarea at bounding box center [723, 416] width 973 height 335
click at [807, 479] on textarea at bounding box center [723, 416] width 973 height 335
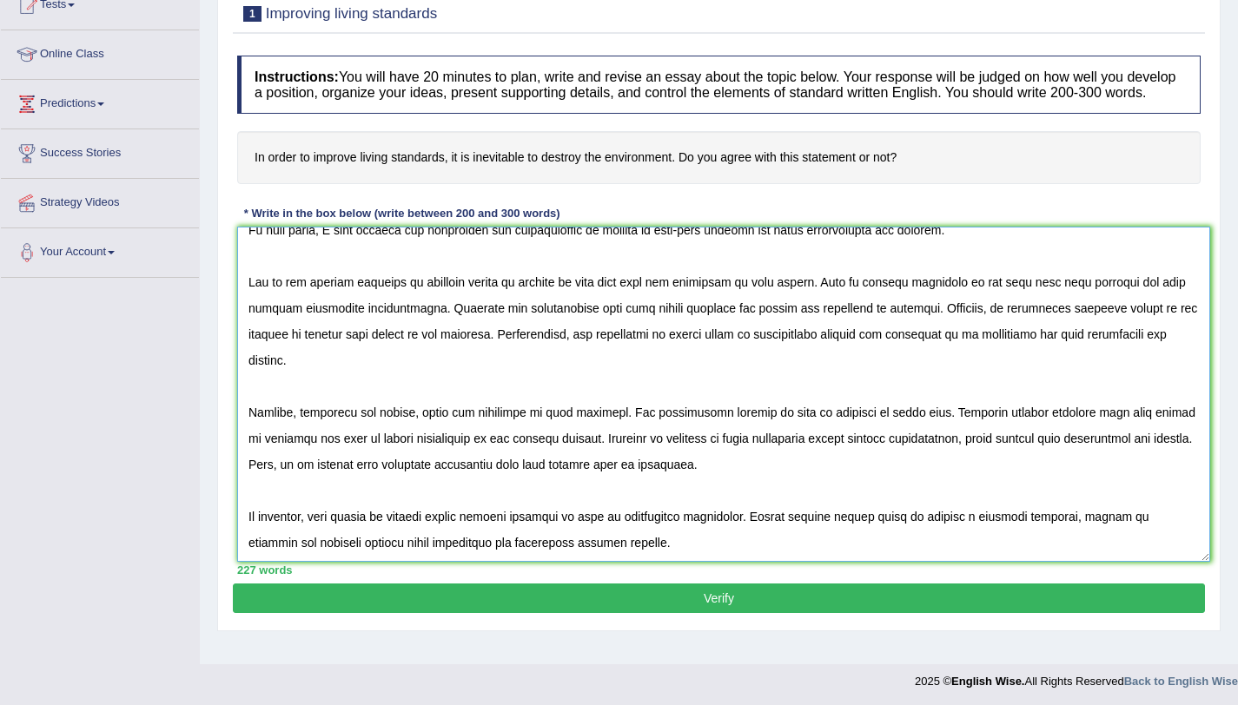
scroll to position [207, 0]
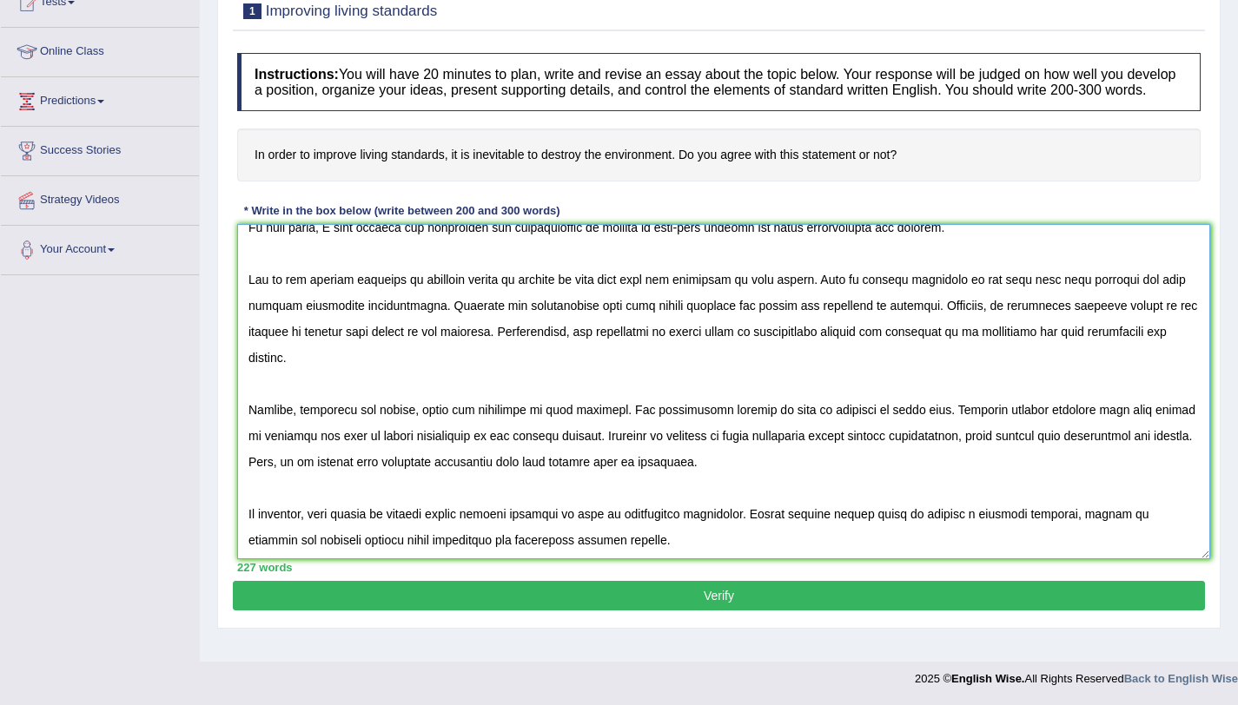
click at [509, 556] on textarea at bounding box center [723, 391] width 973 height 335
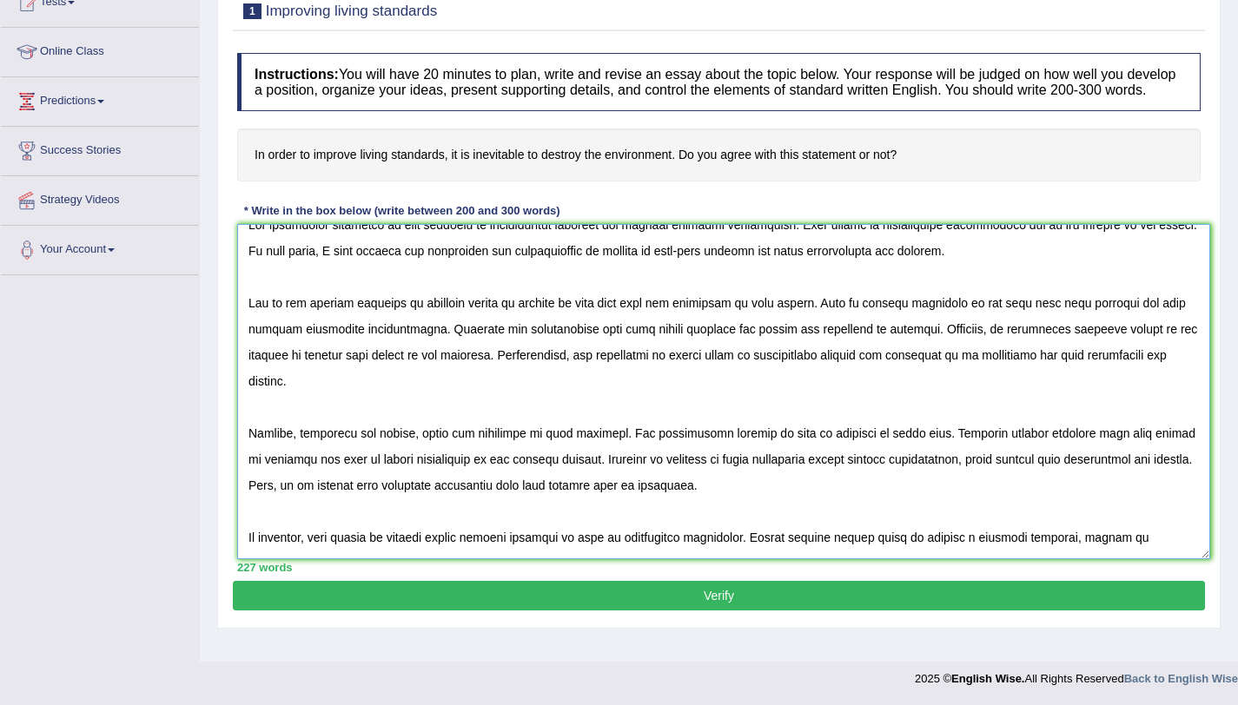
scroll to position [42, 0]
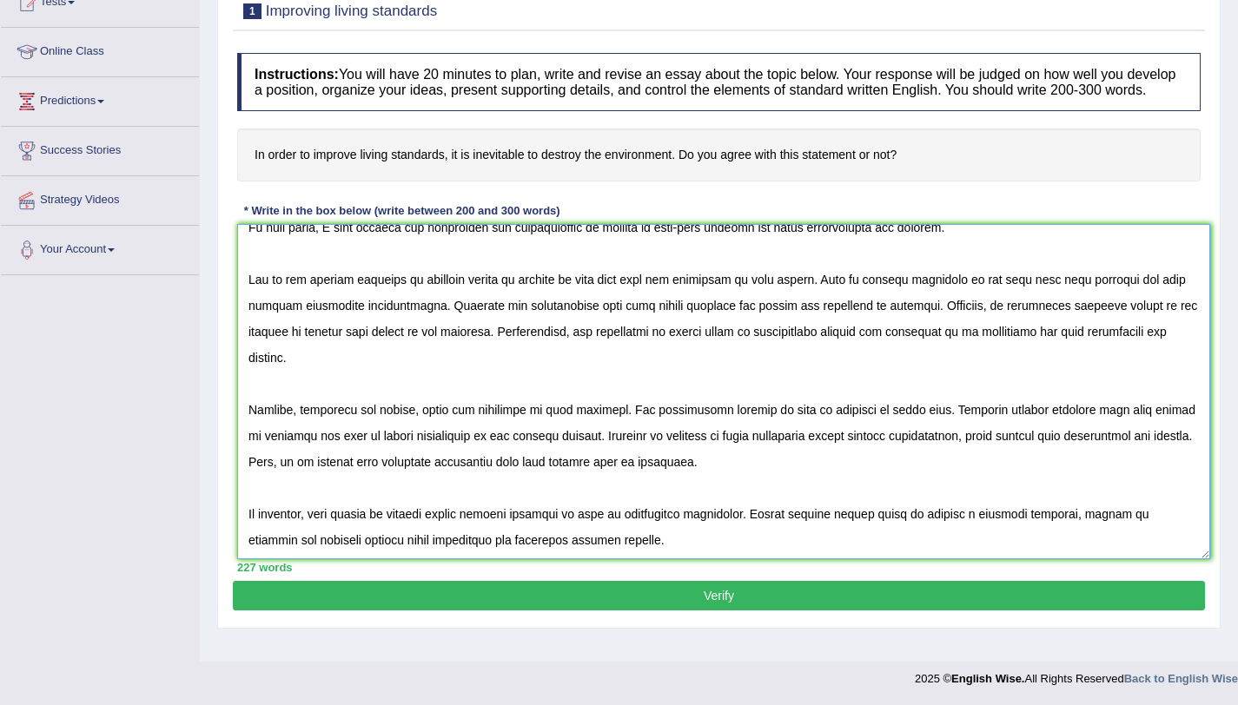
type textarea "The increasing influence of high salaries of professional athletes has ignited …"
click at [651, 600] on button "Verify" at bounding box center [719, 596] width 972 height 30
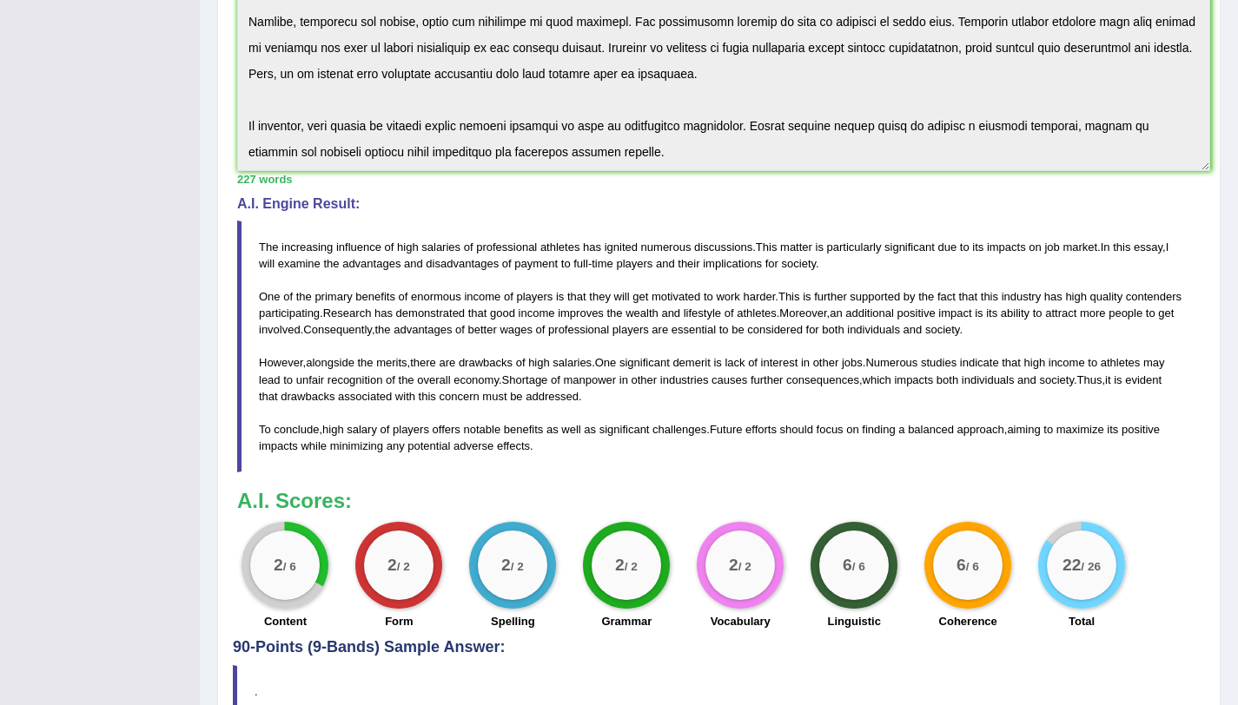
scroll to position [669, 0]
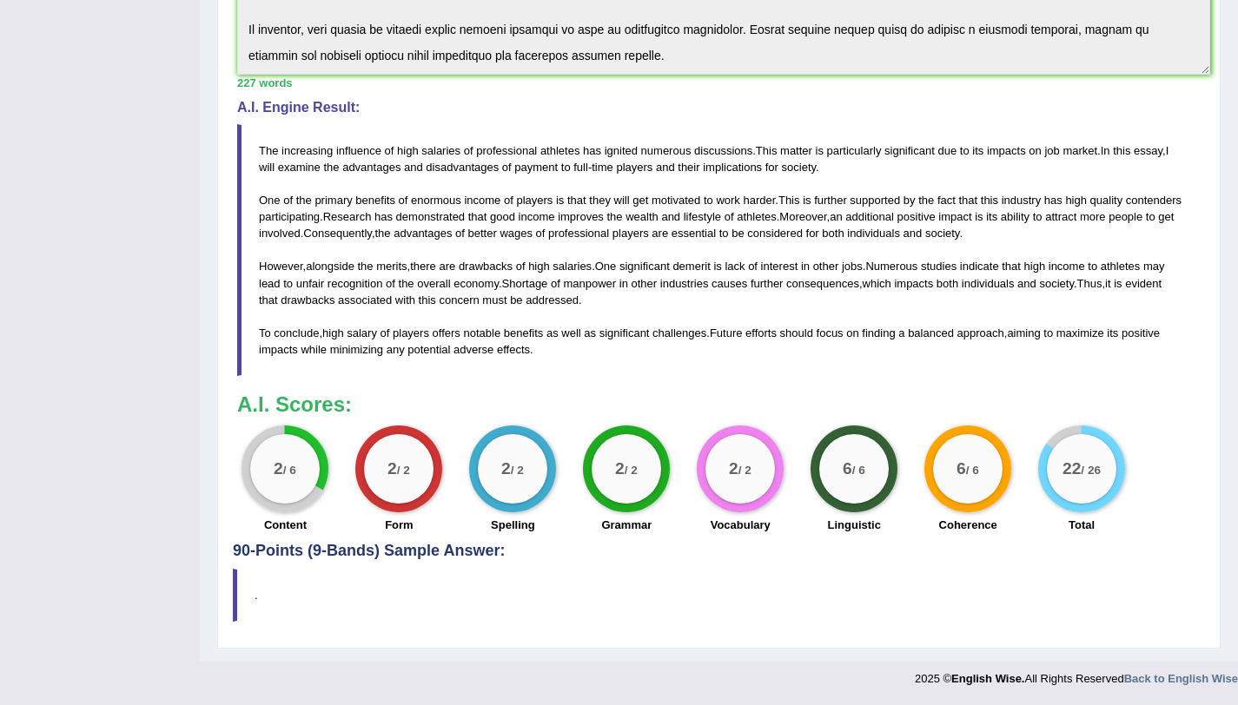
click at [291, 479] on div "2 / 6" at bounding box center [284, 468] width 69 height 69
click at [364, 559] on h4 "90-Points (9-Bands) Sample Answer:" at bounding box center [719, 69] width 972 height 979
click at [365, 554] on h4 "90-Points (9-Bands) Sample Answer:" at bounding box center [719, 69] width 972 height 979
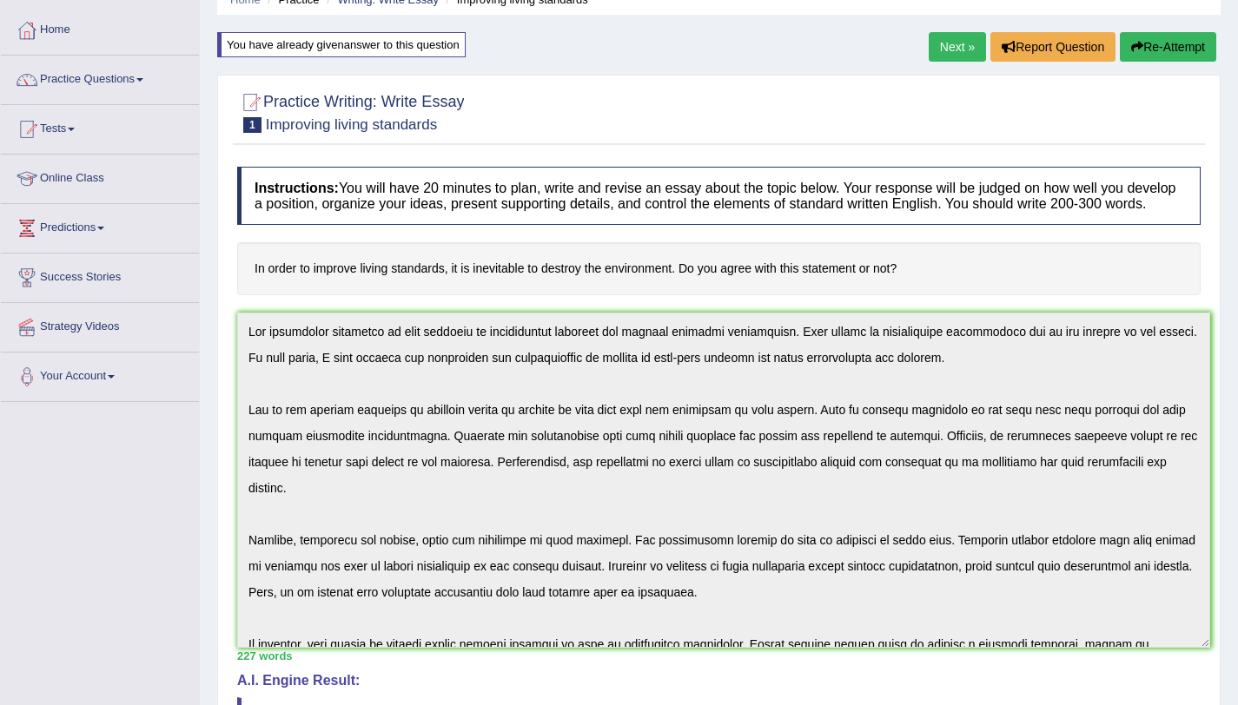
scroll to position [0, 0]
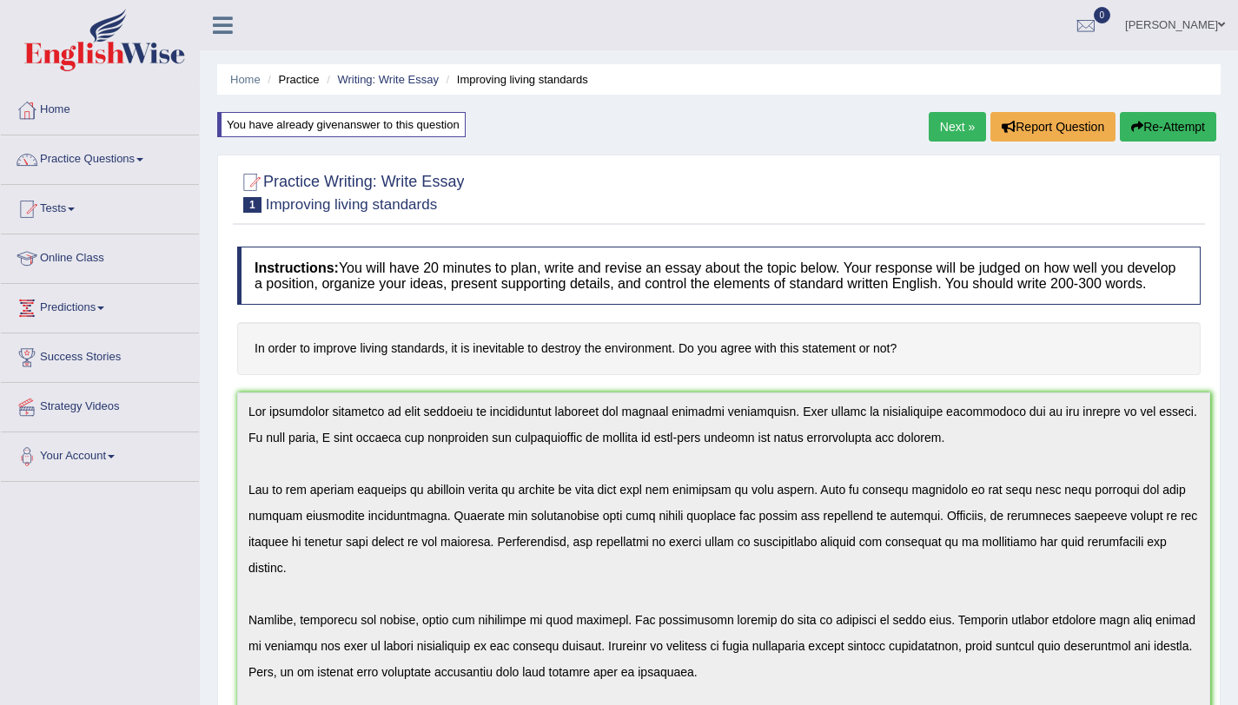
click at [931, 119] on link "Next »" at bounding box center [957, 127] width 57 height 30
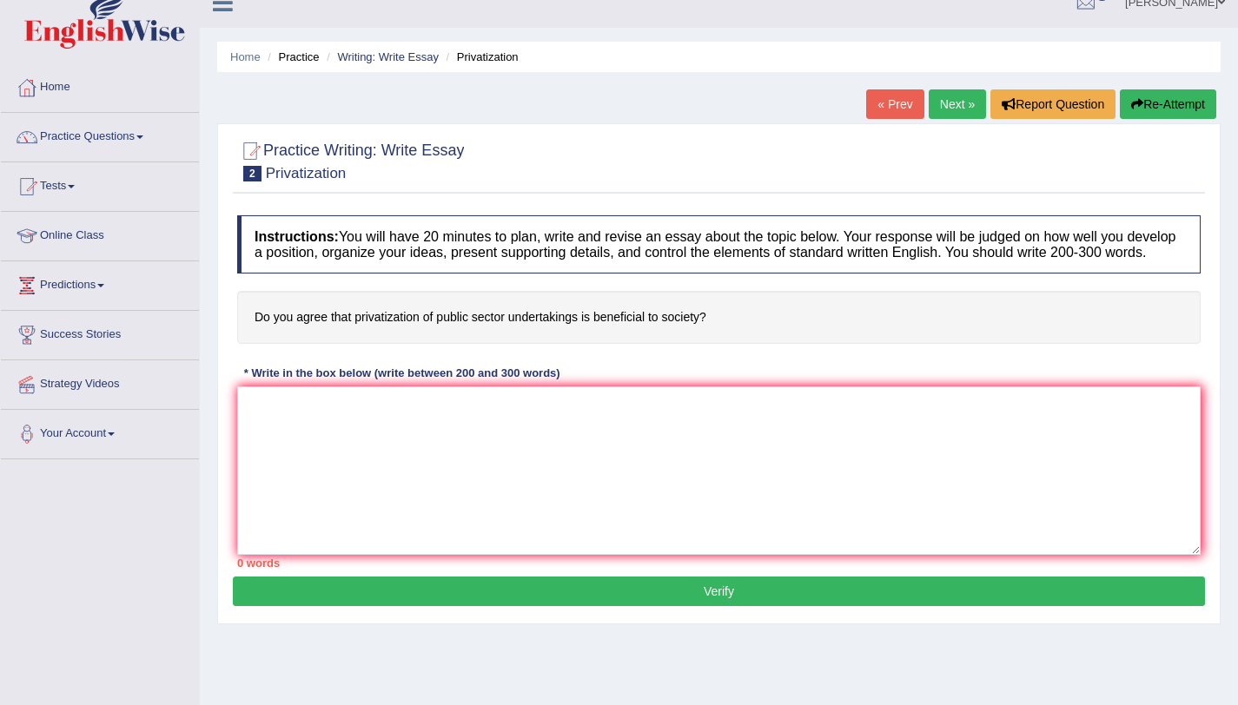
scroll to position [23, 0]
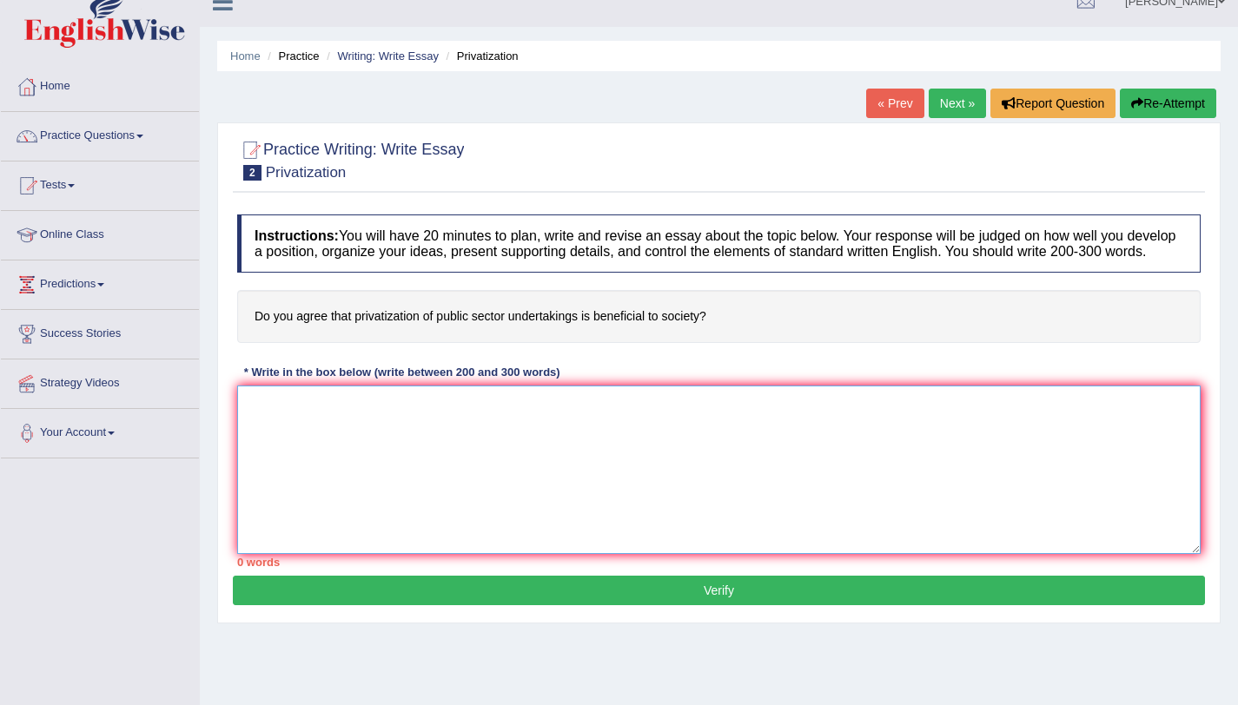
click at [360, 418] on textarea at bounding box center [718, 470] width 963 height 169
click at [86, 136] on link "Practice Questions" at bounding box center [100, 133] width 198 height 43
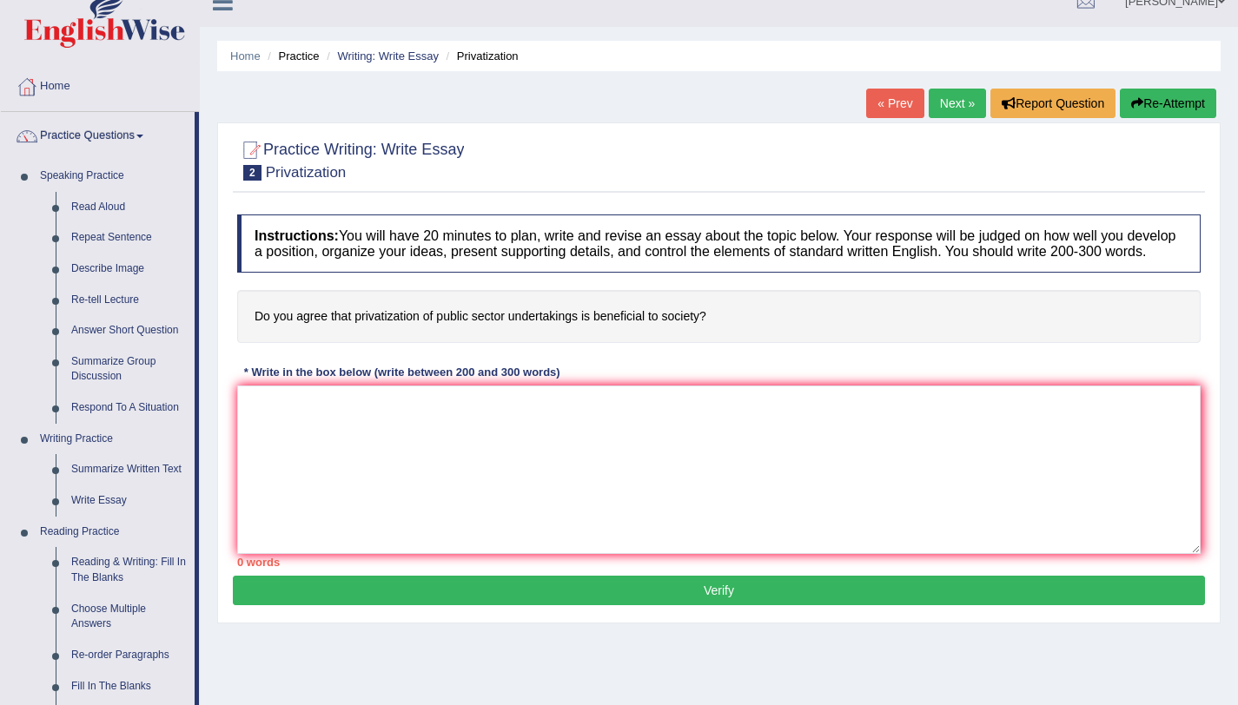
click at [90, 137] on link "Practice Questions" at bounding box center [98, 133] width 194 height 43
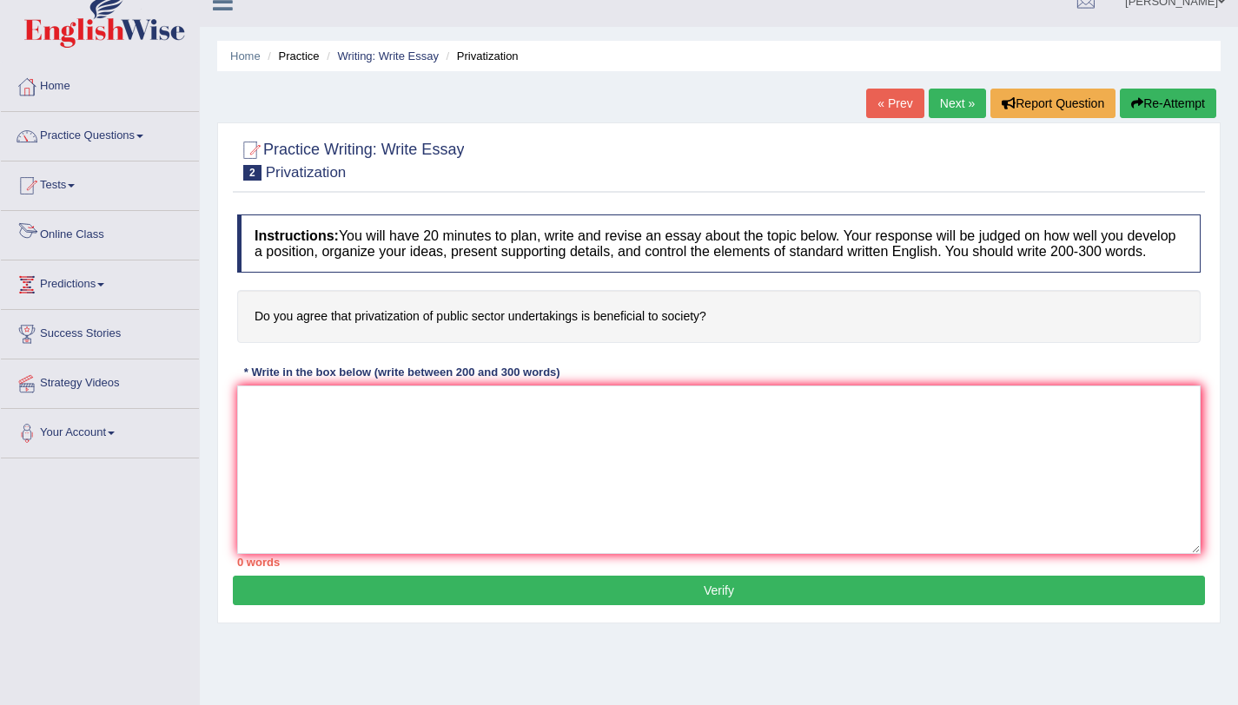
click at [83, 239] on link "Online Class" at bounding box center [100, 232] width 198 height 43
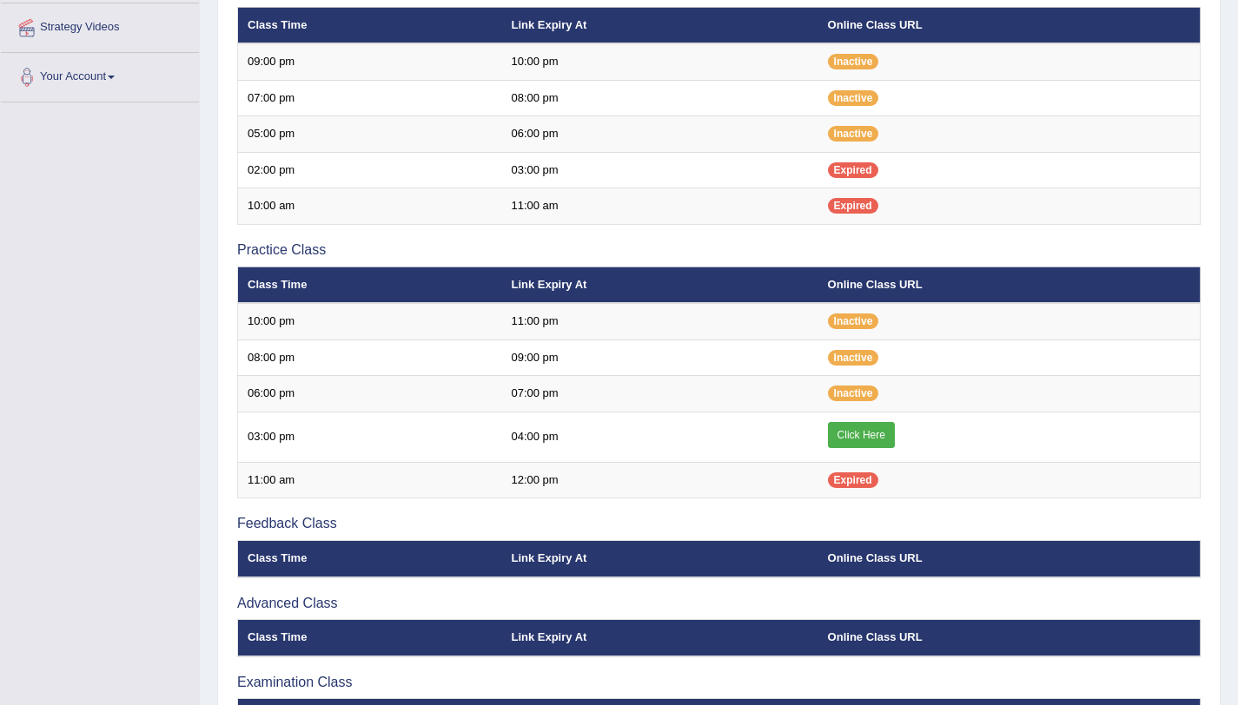
scroll to position [458, 0]
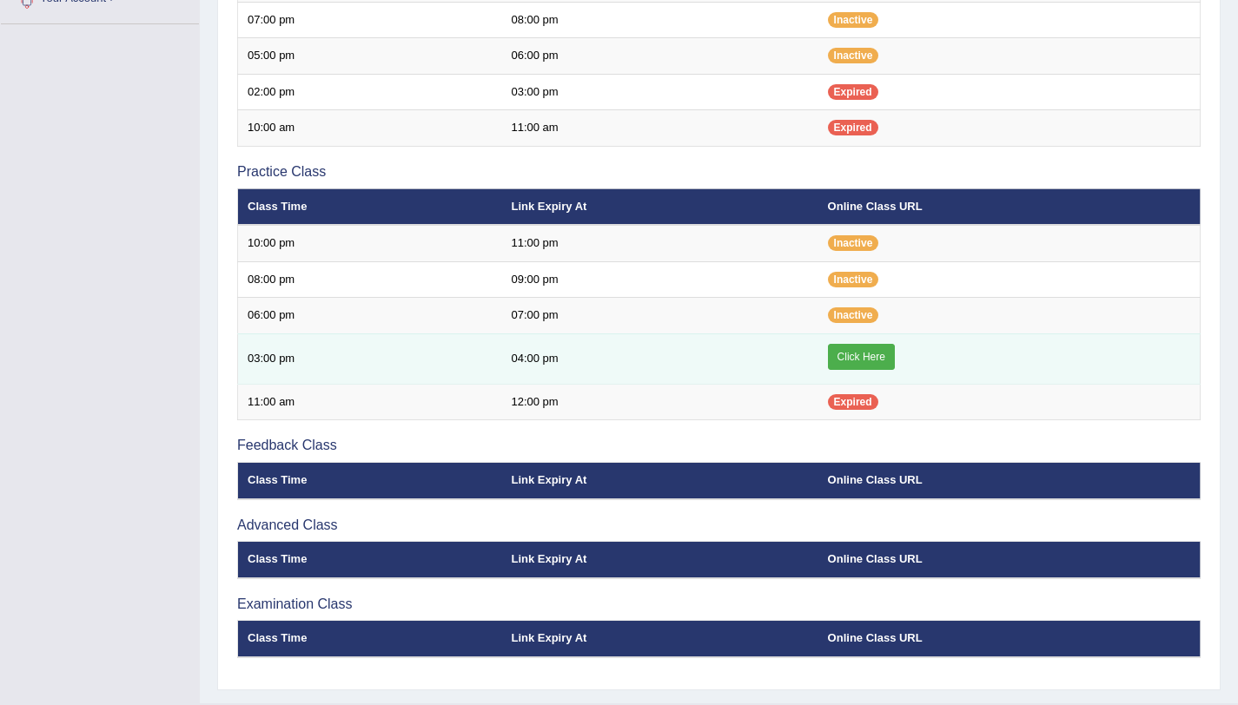
click at [856, 356] on link "Click Here" at bounding box center [861, 357] width 67 height 26
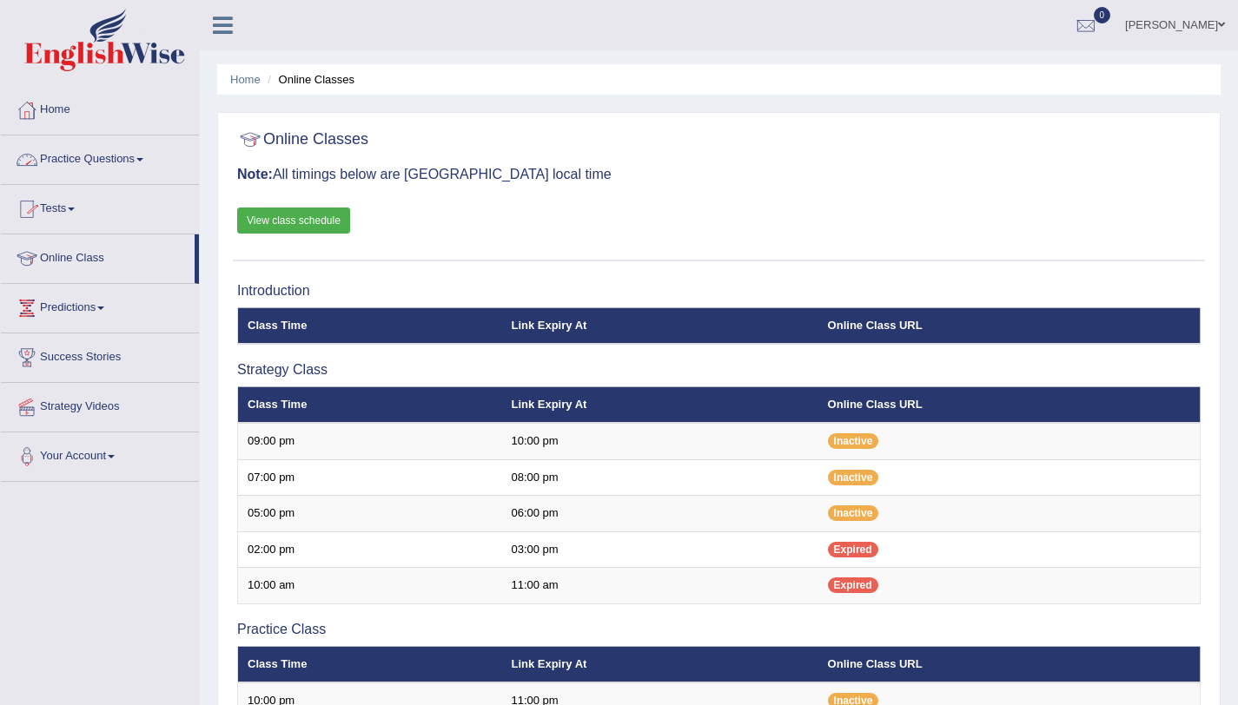
click at [143, 161] on span at bounding box center [139, 159] width 7 height 3
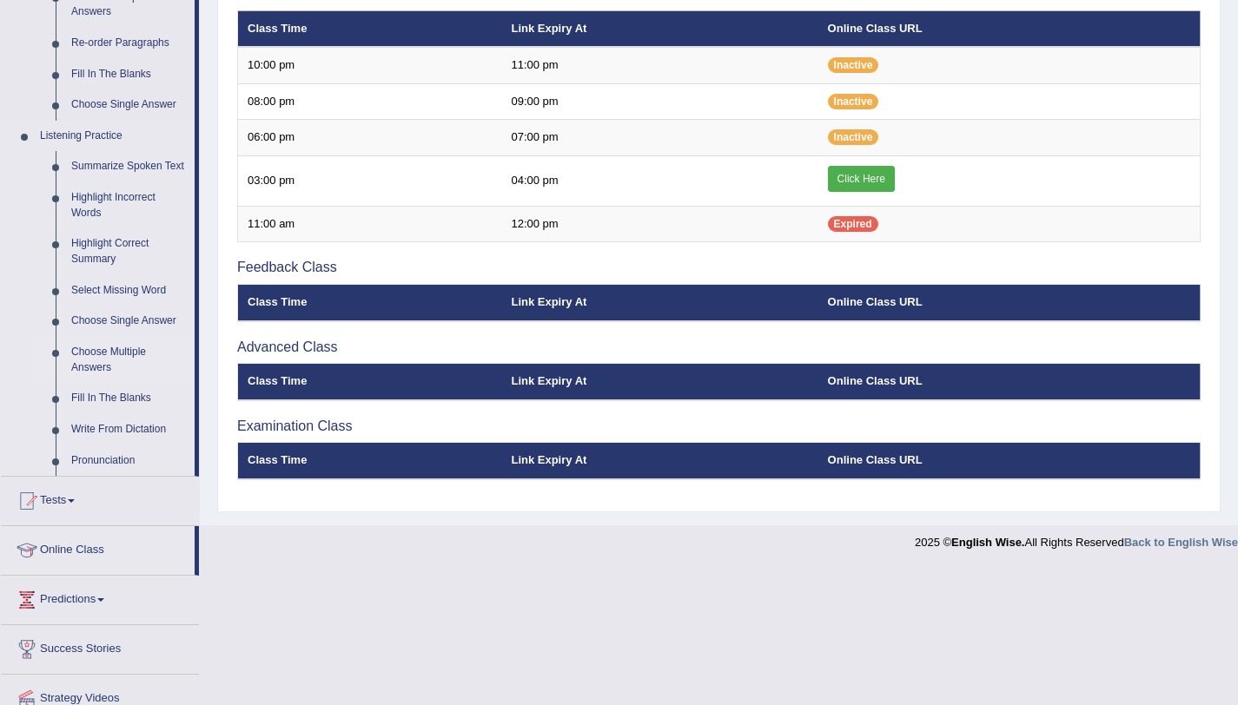
scroll to position [635, 0]
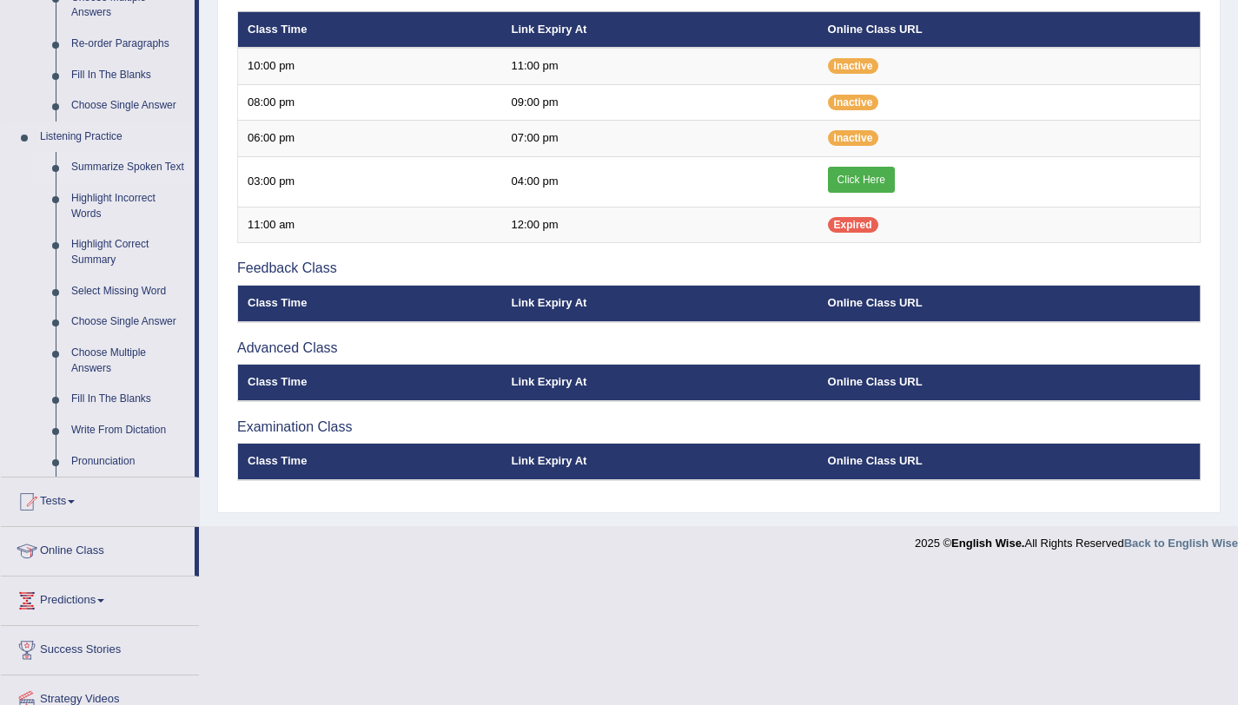
click at [117, 172] on link "Summarize Spoken Text" at bounding box center [128, 167] width 131 height 31
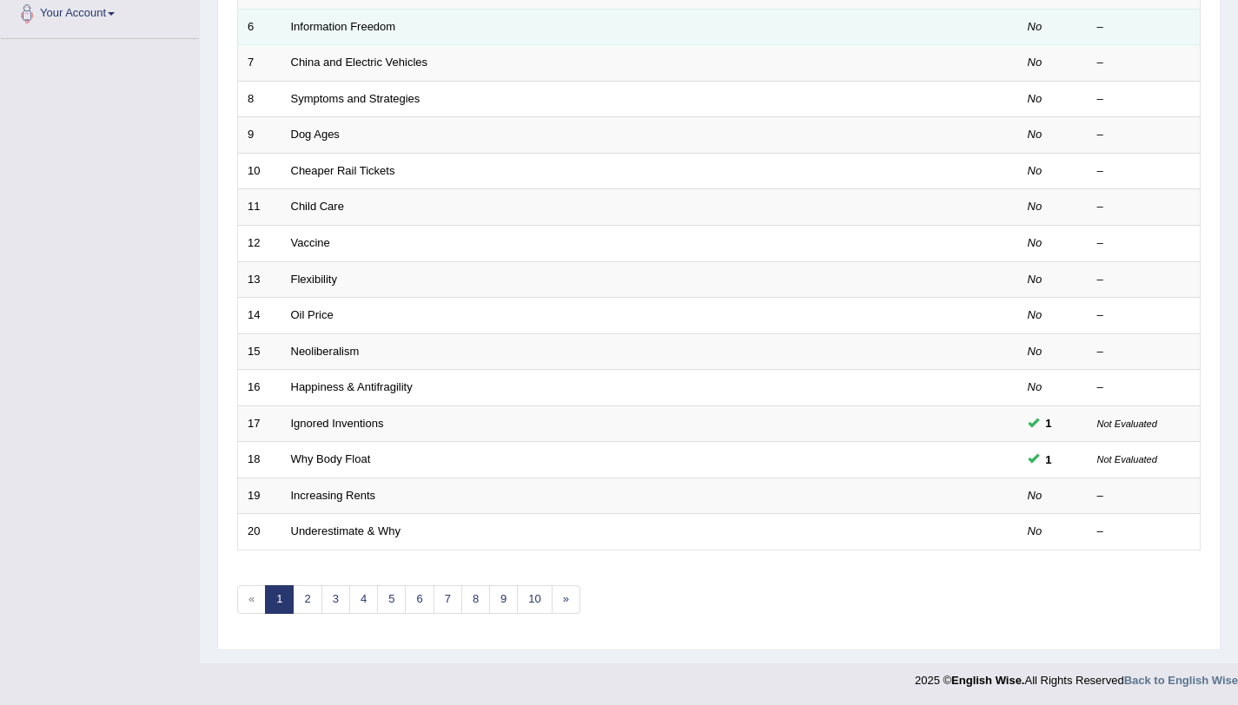
scroll to position [445, 0]
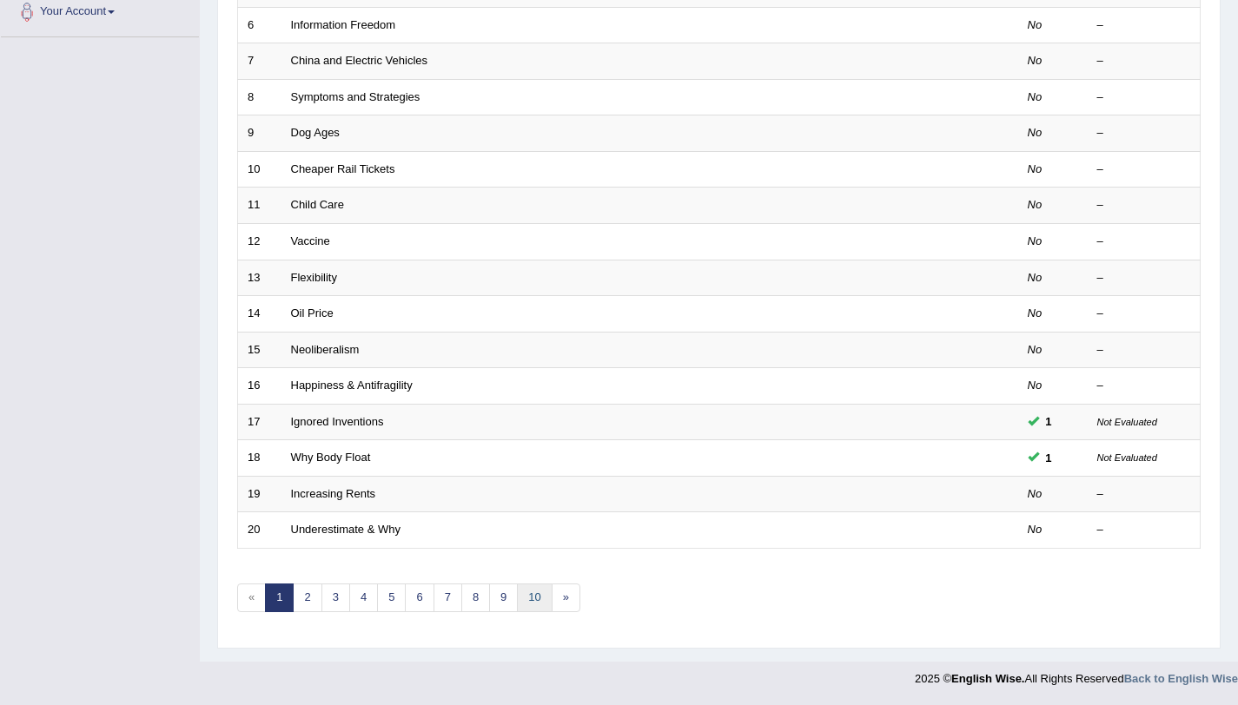
click at [517, 601] on link "10" at bounding box center [534, 598] width 35 height 29
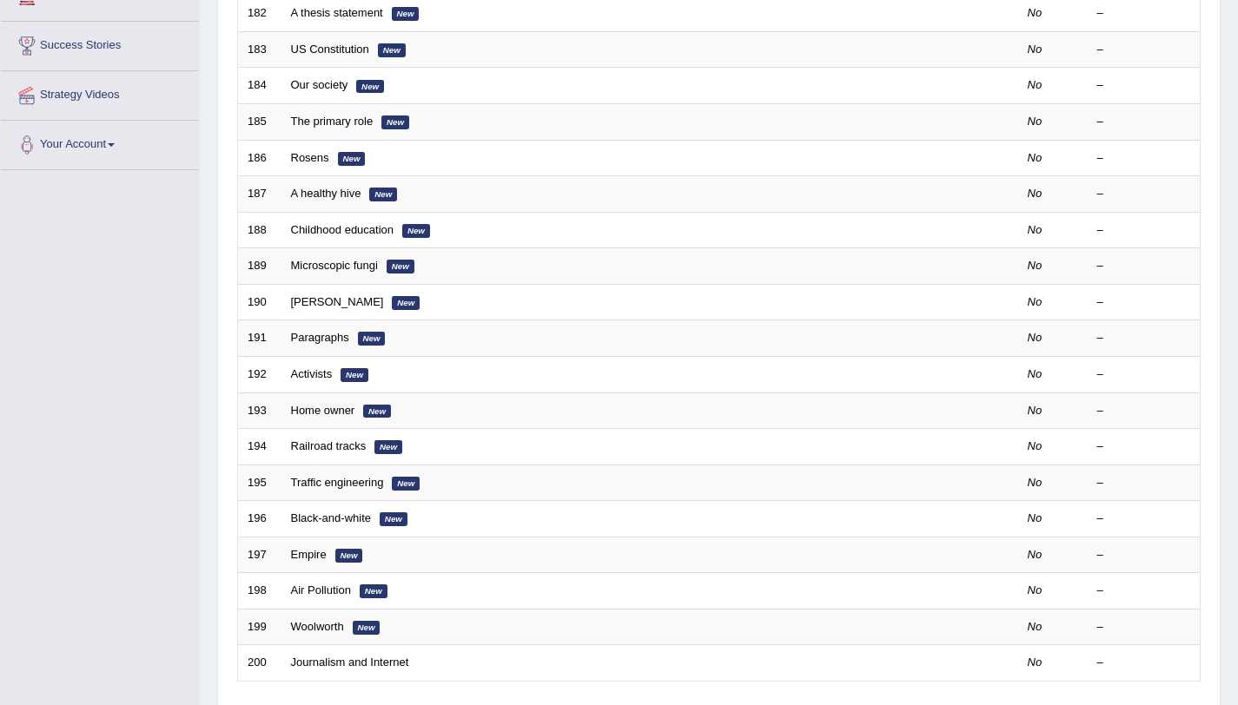
scroll to position [445, 0]
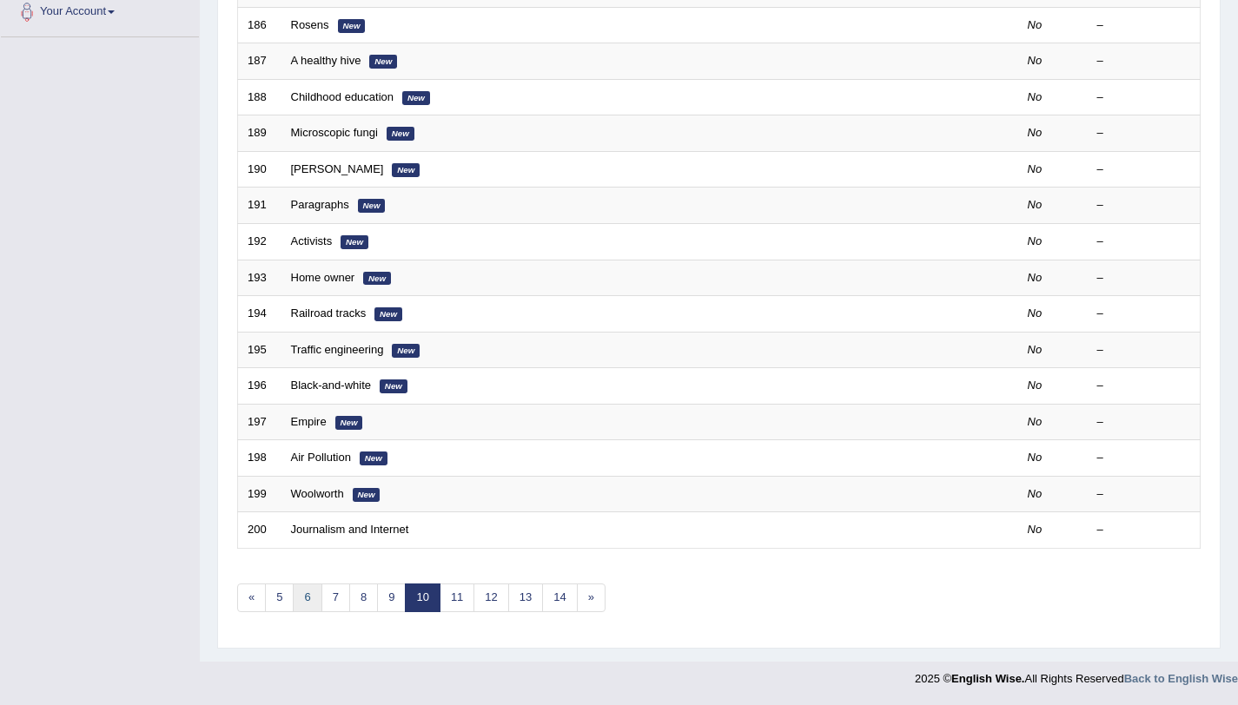
click at [308, 599] on link "6" at bounding box center [307, 598] width 29 height 29
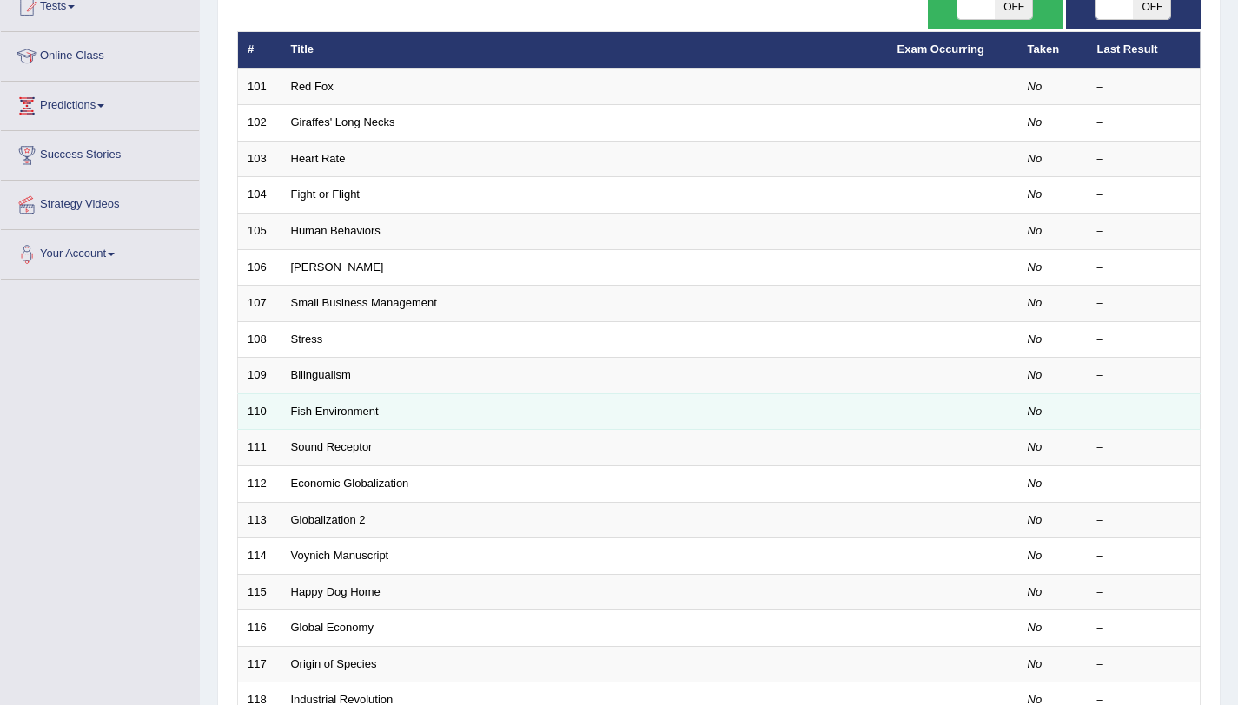
scroll to position [445, 0]
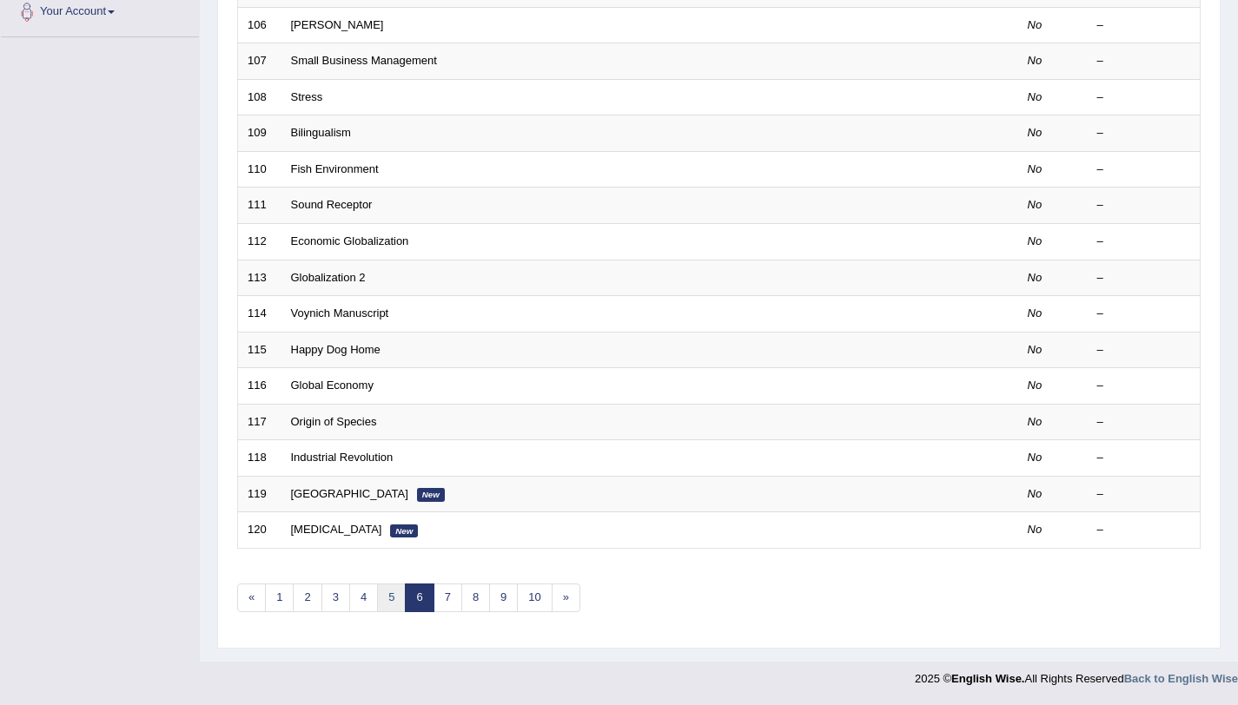
click at [385, 602] on link "5" at bounding box center [391, 598] width 29 height 29
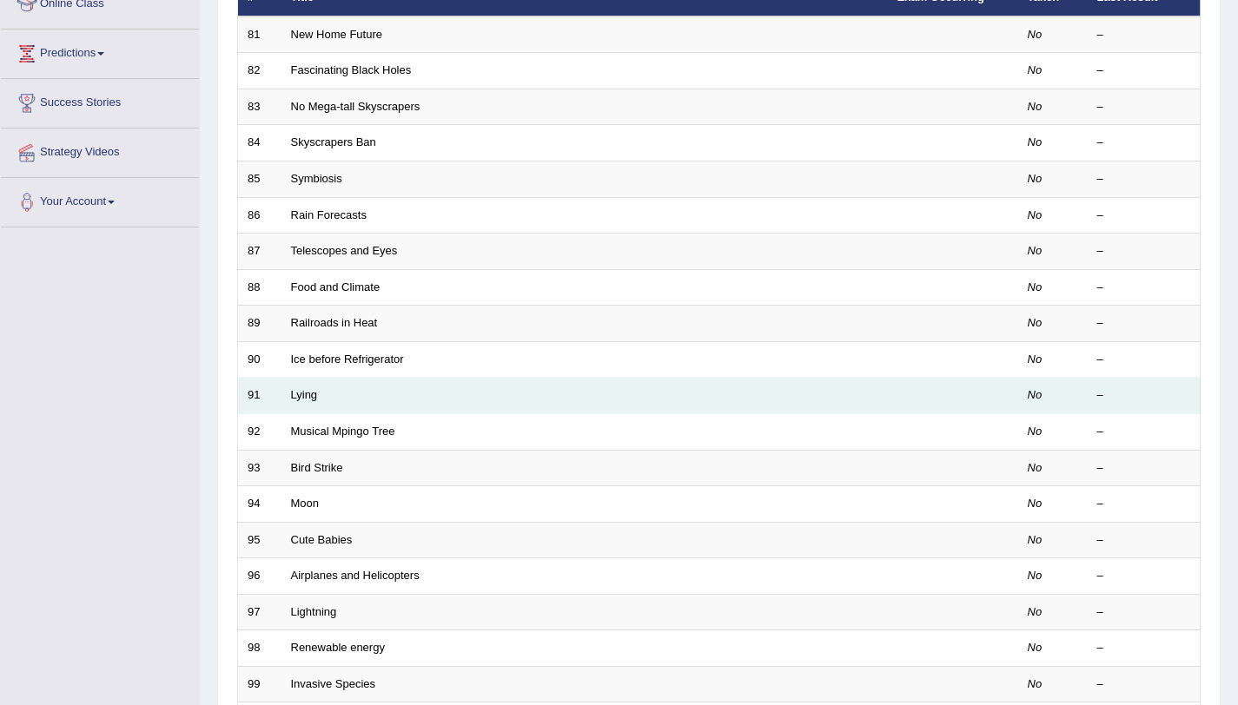
scroll to position [269, 0]
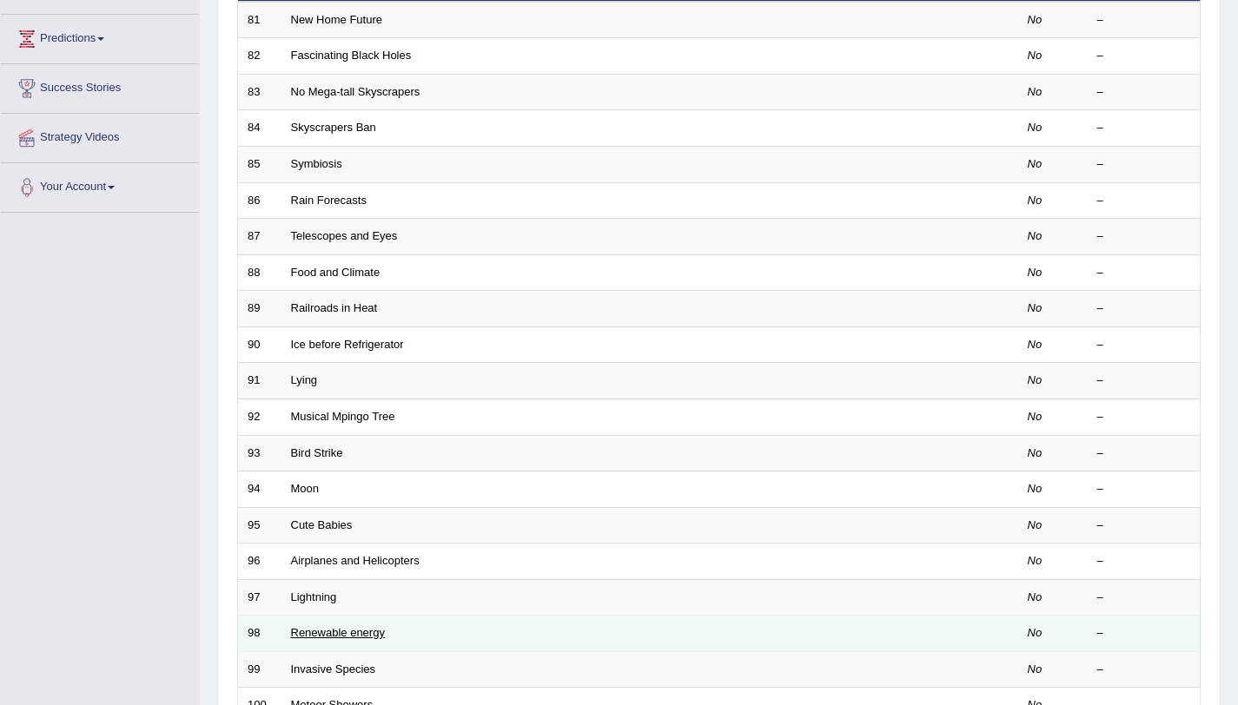
click at [334, 636] on link "Renewable energy" at bounding box center [338, 632] width 94 height 13
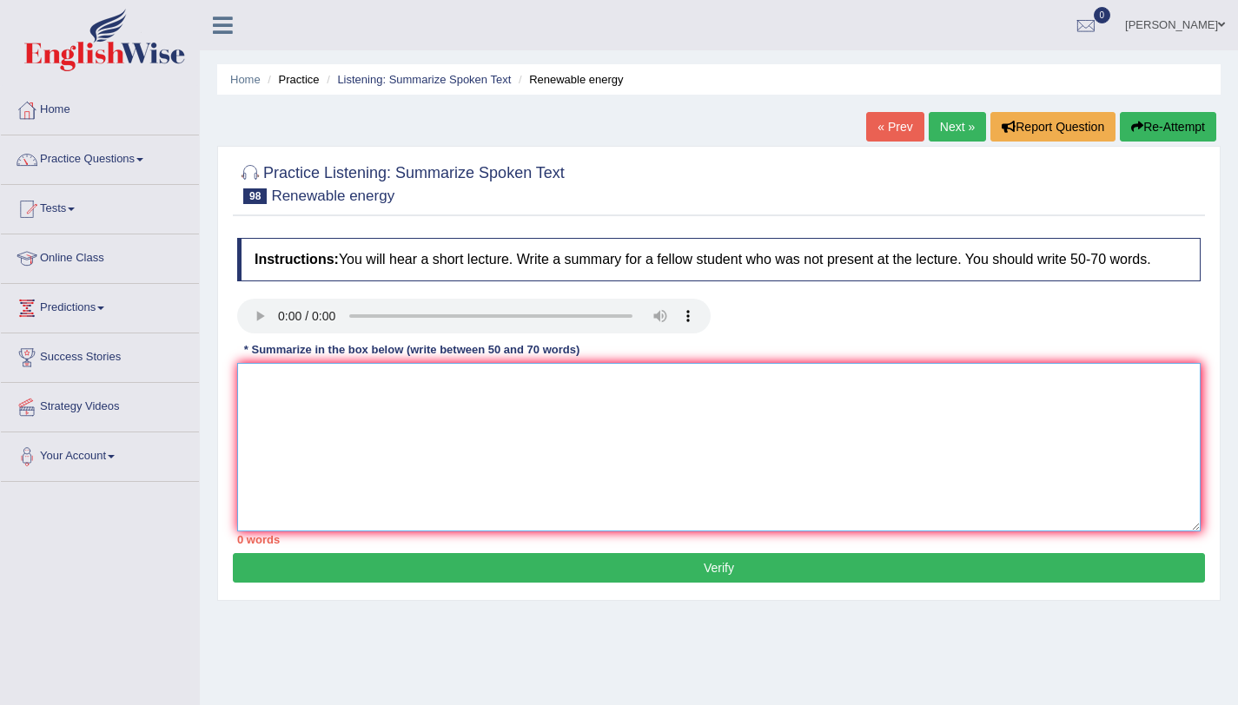
click at [334, 413] on textarea at bounding box center [718, 447] width 963 height 169
click at [367, 435] on textarea at bounding box center [718, 447] width 963 height 169
paste textarea "The speaker provided a comprehensive overview of renewable energy. Firstly, she…"
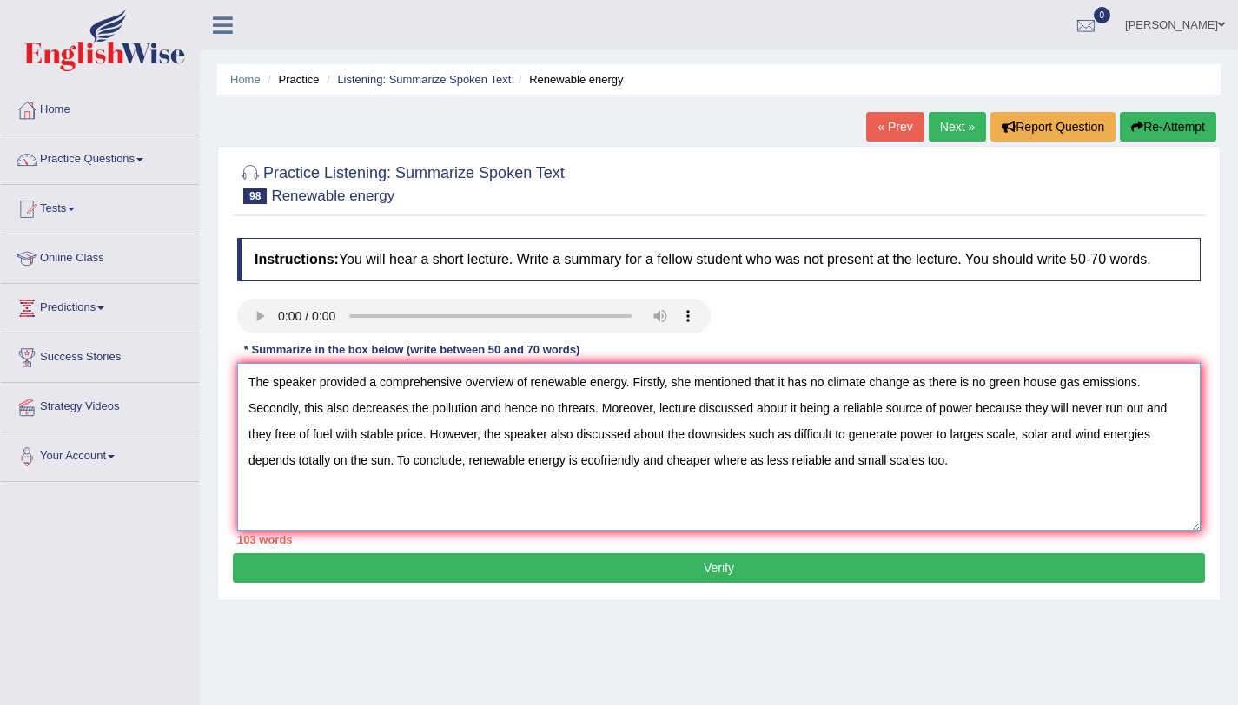
drag, startPoint x: 1142, startPoint y: 400, endPoint x: 780, endPoint y: 403, distance: 362.2
click at [780, 403] on textarea "The speaker provided a comprehensive overview of renewable energy. Firstly, she…" at bounding box center [718, 447] width 963 height 169
drag, startPoint x: 599, startPoint y: 424, endPoint x: 307, endPoint y: 418, distance: 291.9
click at [306, 417] on textarea "The speaker provided a comprehensive overview of renewable energy. Firstly, she…" at bounding box center [718, 447] width 963 height 169
type textarea "The speaker provided a comprehensive overview of renewable energy. Firstly, she…"
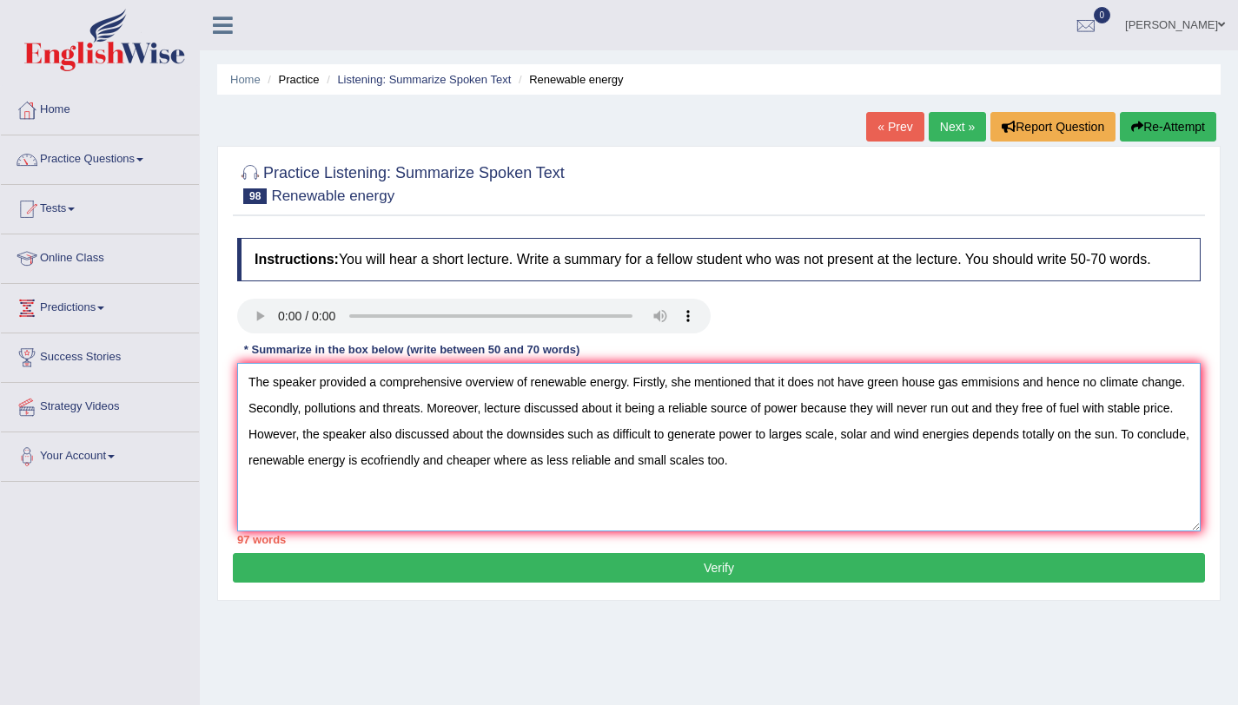
drag, startPoint x: 807, startPoint y: 484, endPoint x: 193, endPoint y: 388, distance: 621.5
click at [193, 389] on div "Toggle navigation Home Practice Questions Speaking Practice Read Aloud Repeat S…" at bounding box center [619, 451] width 1238 height 903
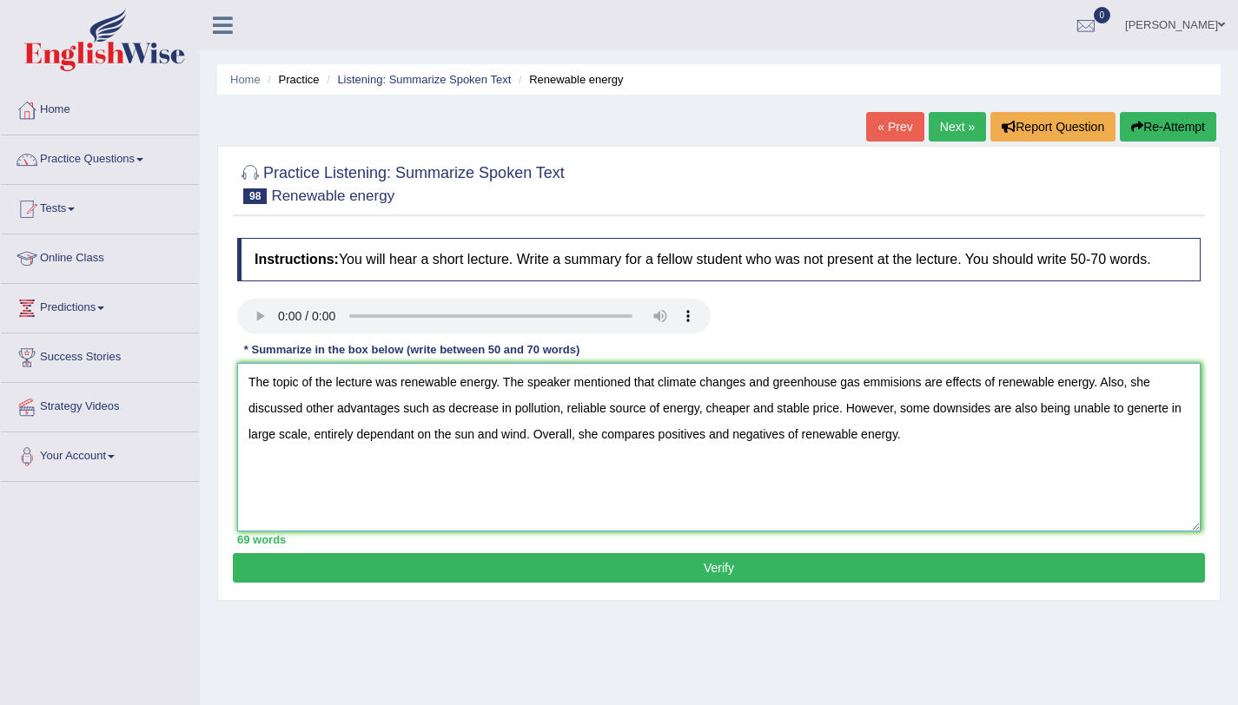
type textarea "The topic of the lecture was renewable energy. The speaker mentioned that clima…"
click at [587, 583] on button "Verify" at bounding box center [719, 568] width 972 height 30
